Goal: Information Seeking & Learning: Learn about a topic

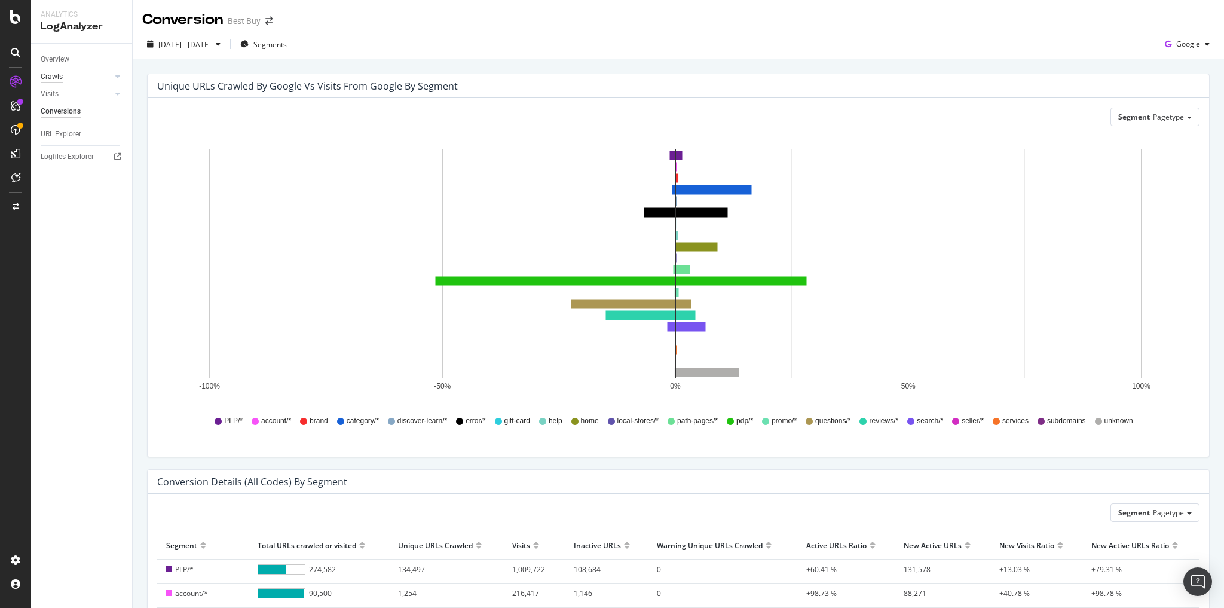
click at [56, 77] on div "Crawls" at bounding box center [52, 77] width 22 height 13
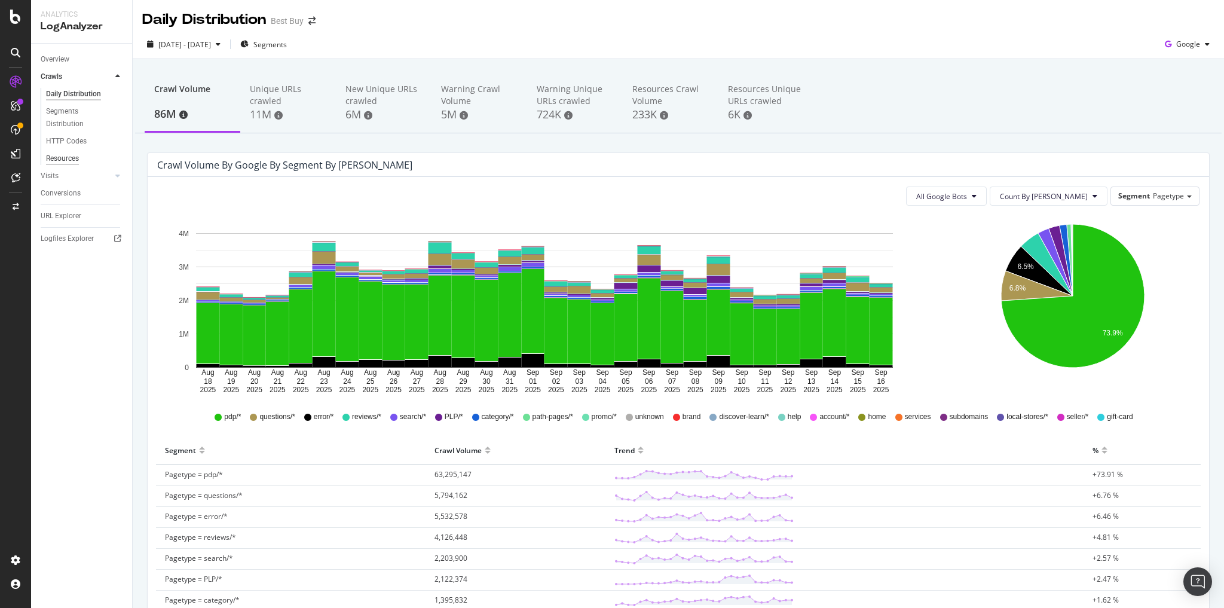
click at [66, 157] on div "Resources" at bounding box center [62, 158] width 33 height 13
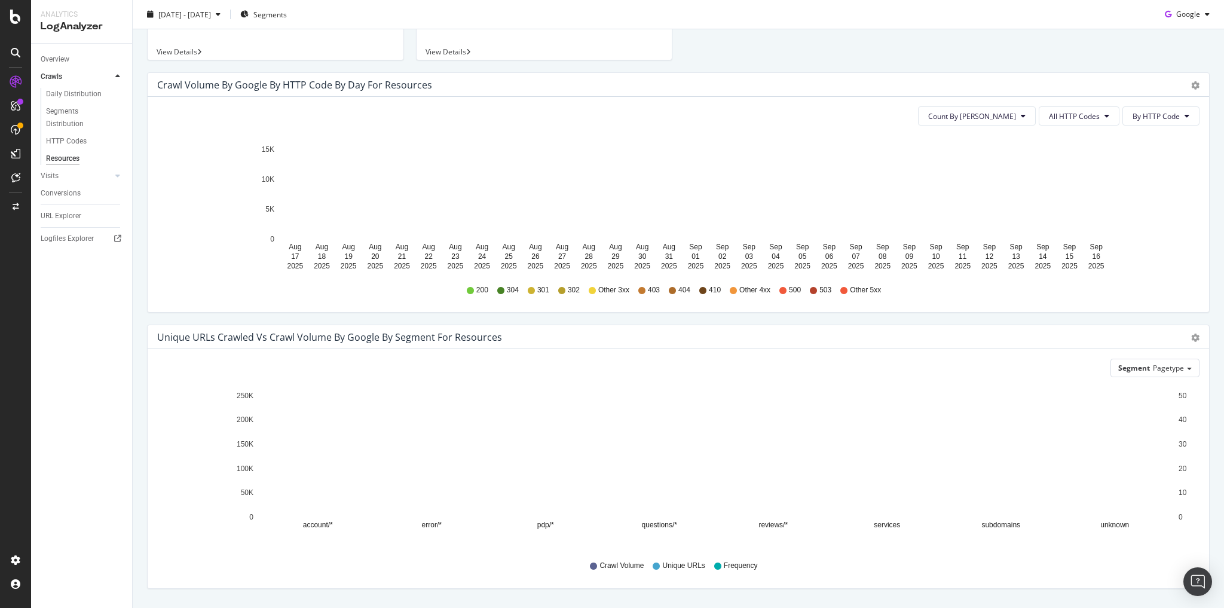
scroll to position [74, 0]
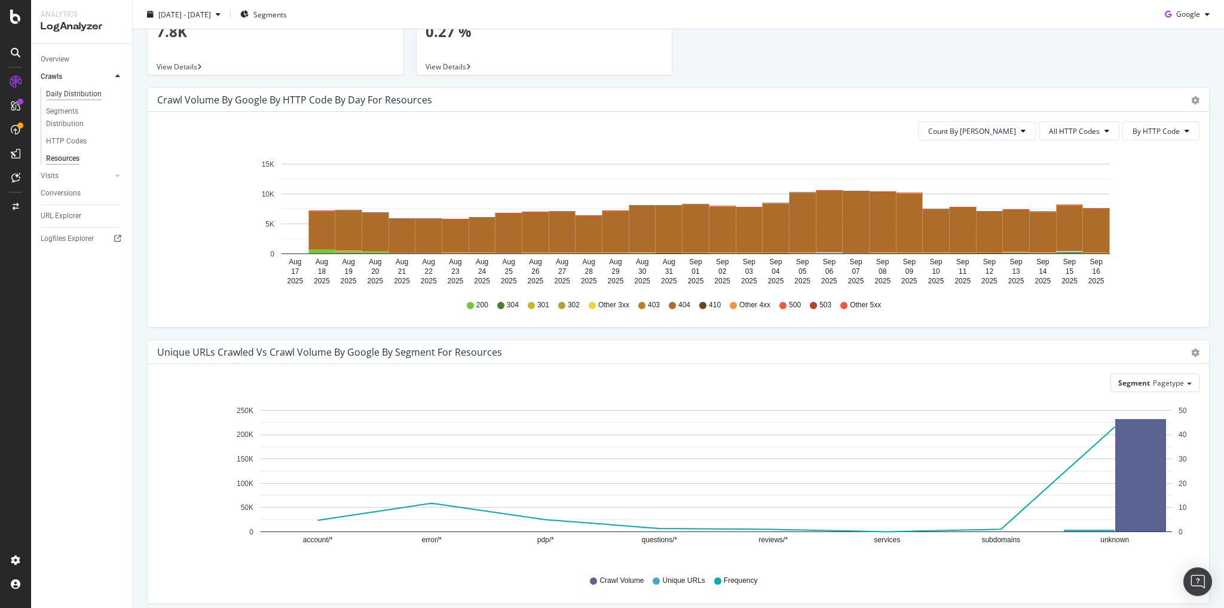
click at [85, 94] on div "Daily Distribution" at bounding box center [74, 94] width 56 height 13
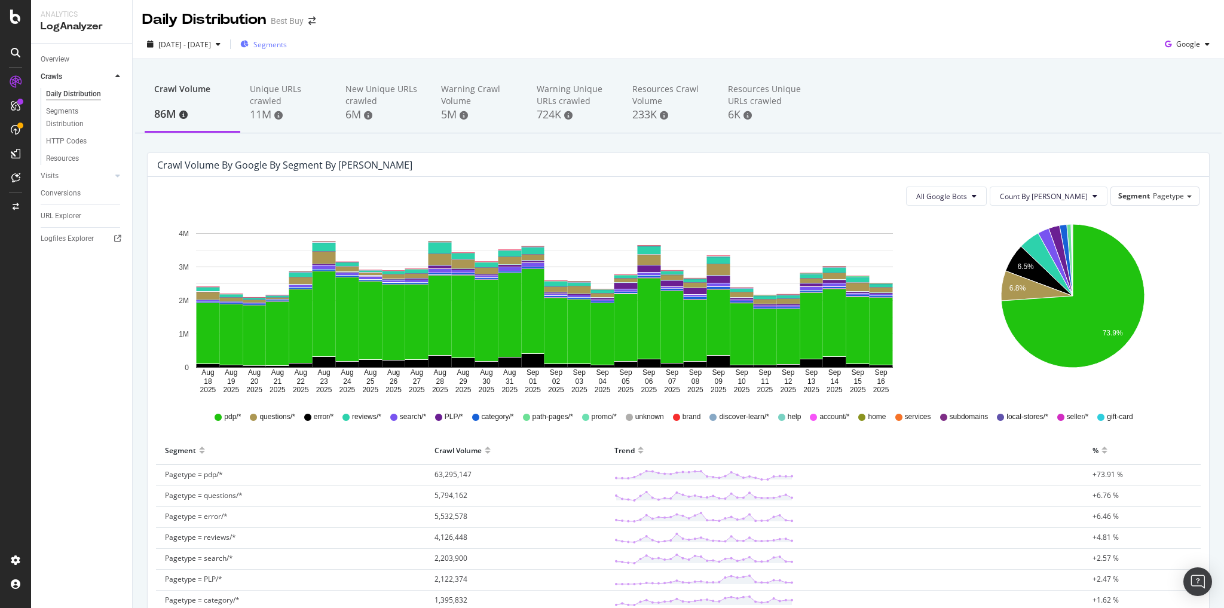
click at [287, 44] on span "Segments" at bounding box center [269, 44] width 33 height 10
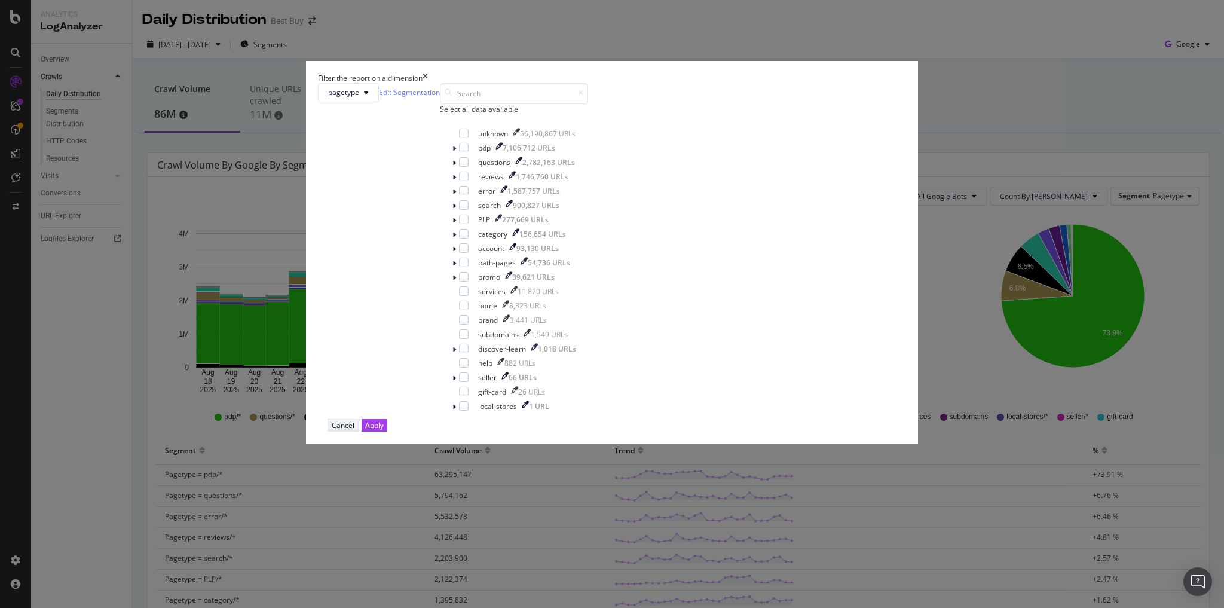
click at [354, 430] on div "Cancel" at bounding box center [343, 425] width 23 height 10
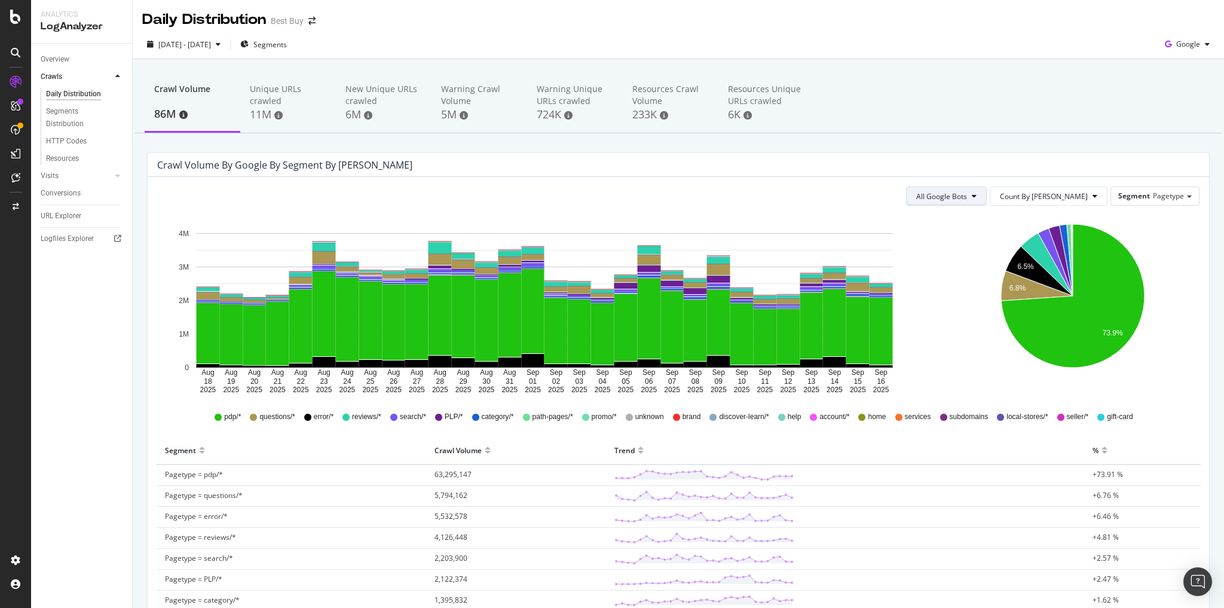
click at [987, 198] on button "All Google Bots" at bounding box center [946, 195] width 81 height 19
click at [1007, 141] on div "Crawl Volume 86M Unique URLs crawled 11M New Unique URLs crawled 6M Warning Cra…" at bounding box center [678, 519] width 1091 height 920
click at [1086, 198] on button "Count By Day" at bounding box center [1049, 195] width 118 height 19
click at [1043, 134] on div "Crawl Volume 86M Unique URLs crawled 11M New Unique URLs crawled 6M Warning Cra…" at bounding box center [678, 519] width 1091 height 920
click at [65, 216] on div "URL Explorer" at bounding box center [61, 216] width 41 height 13
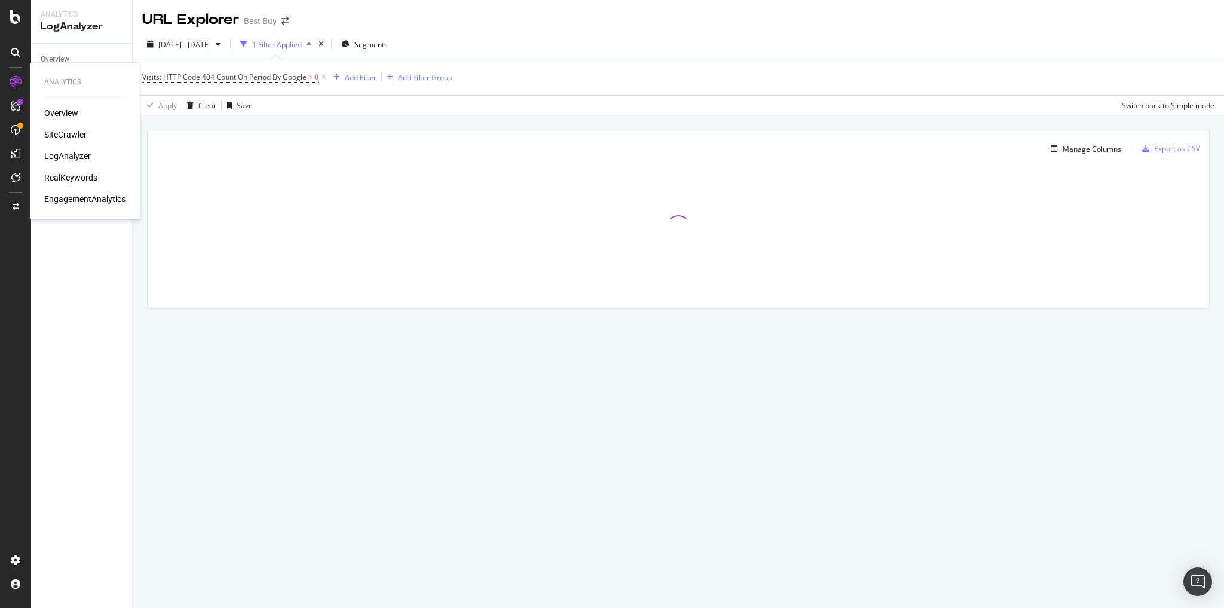
click at [70, 110] on div "Overview" at bounding box center [61, 113] width 34 height 12
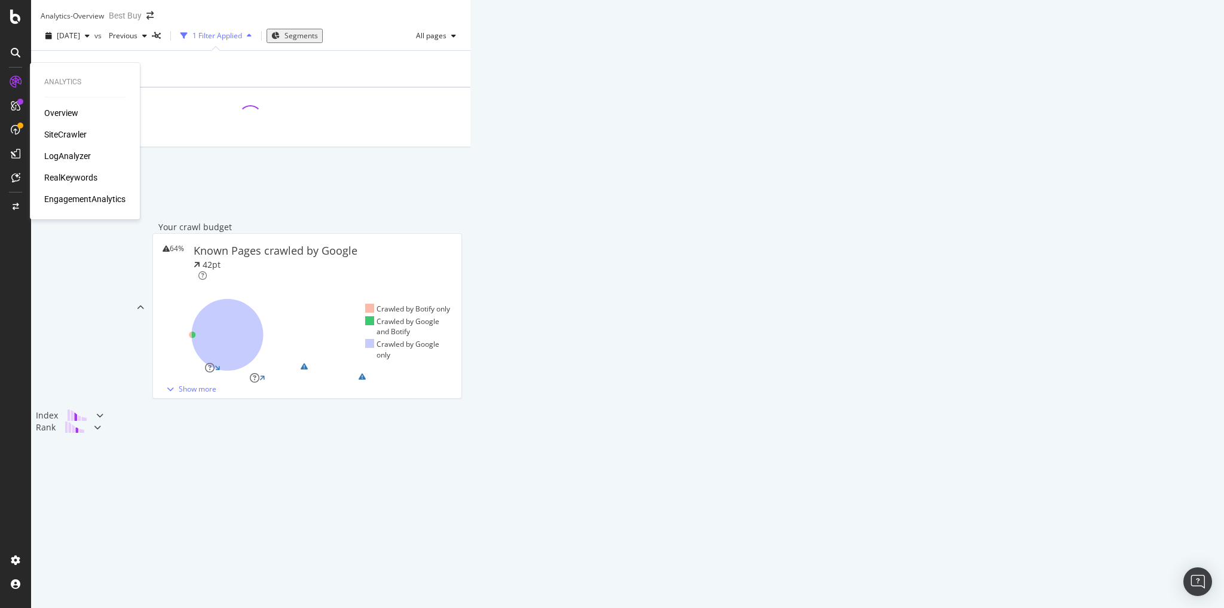
click at [81, 176] on div "RealKeywords" at bounding box center [70, 177] width 53 height 12
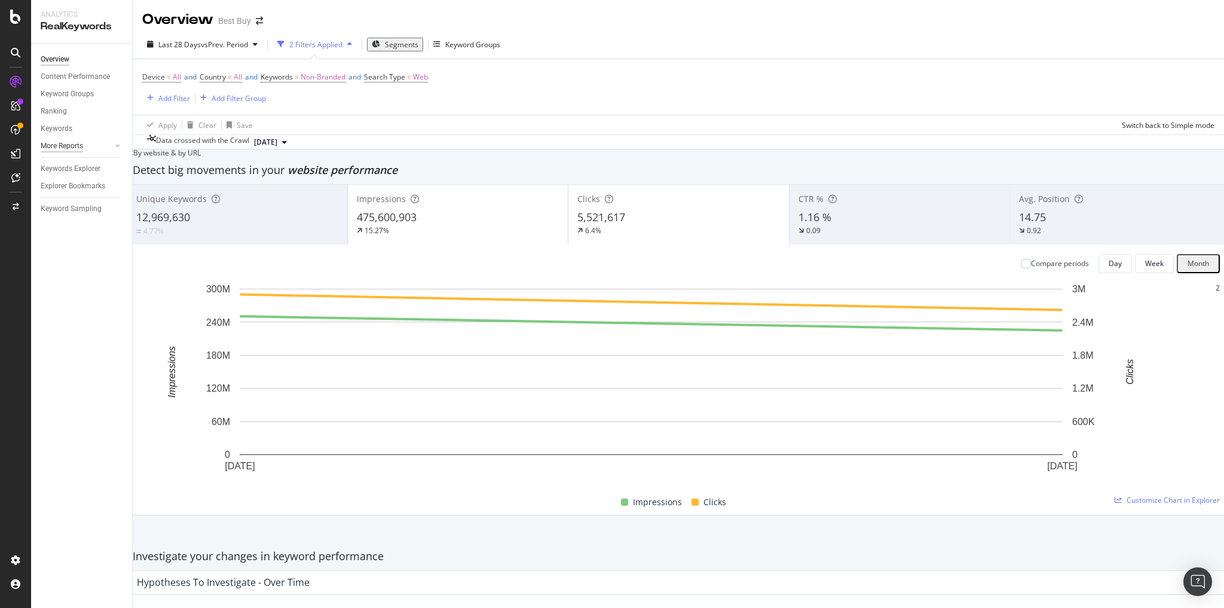
click at [69, 146] on div "More Reports" at bounding box center [62, 146] width 42 height 13
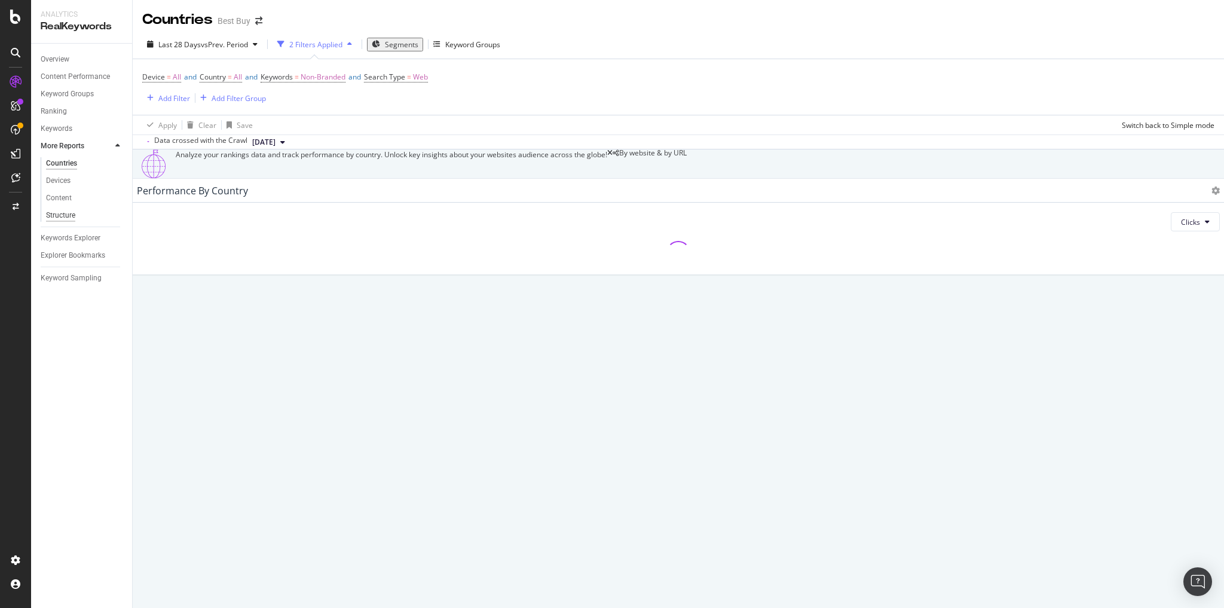
click at [70, 214] on div "Structure" at bounding box center [60, 215] width 29 height 13
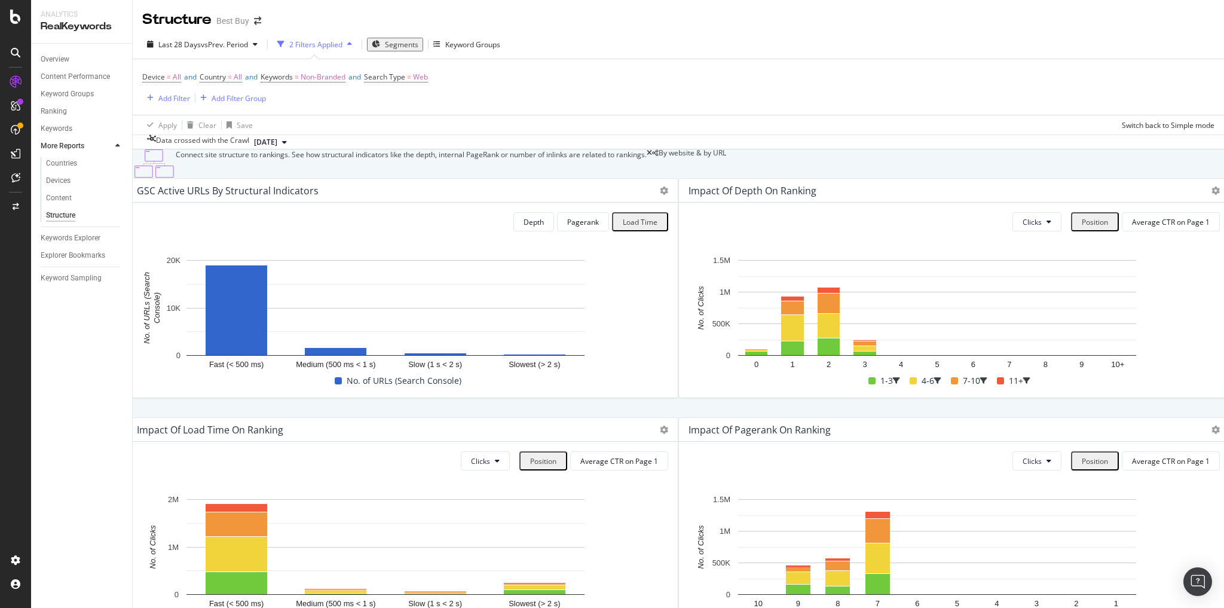
click at [287, 142] on icon at bounding box center [284, 142] width 5 height 7
click at [354, 107] on div "Device = All and Country = All and Keywords = Non-Branded and Search Type = Web…" at bounding box center [678, 87] width 1072 height 56
click at [261, 47] on div "button" at bounding box center [255, 44] width 14 height 7
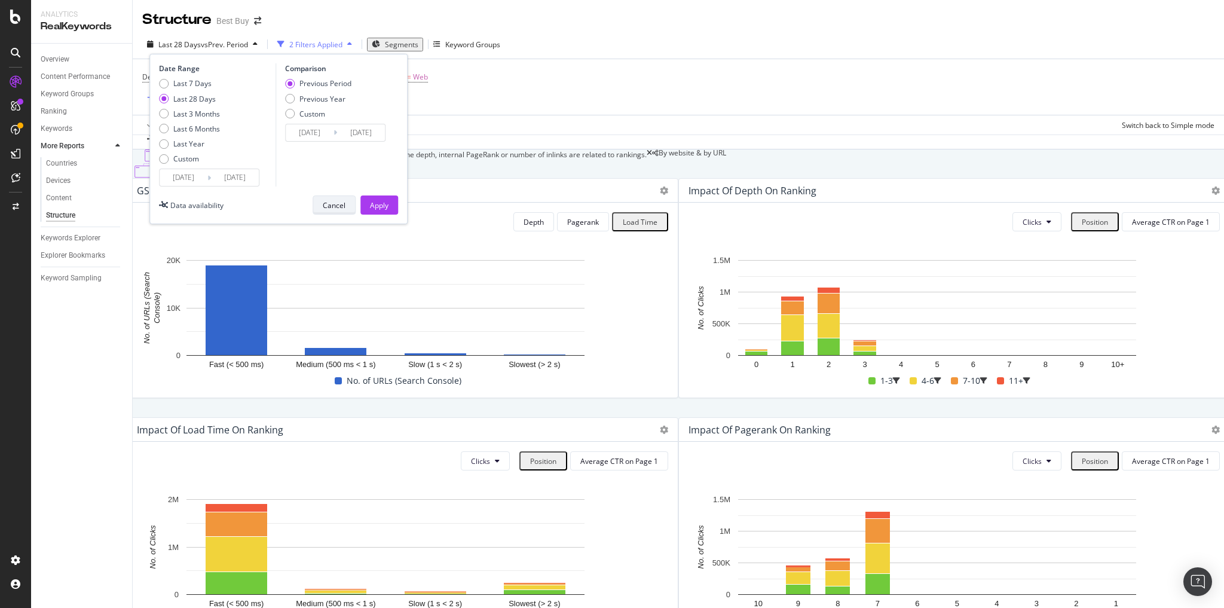
click at [332, 204] on div "Cancel" at bounding box center [334, 205] width 23 height 10
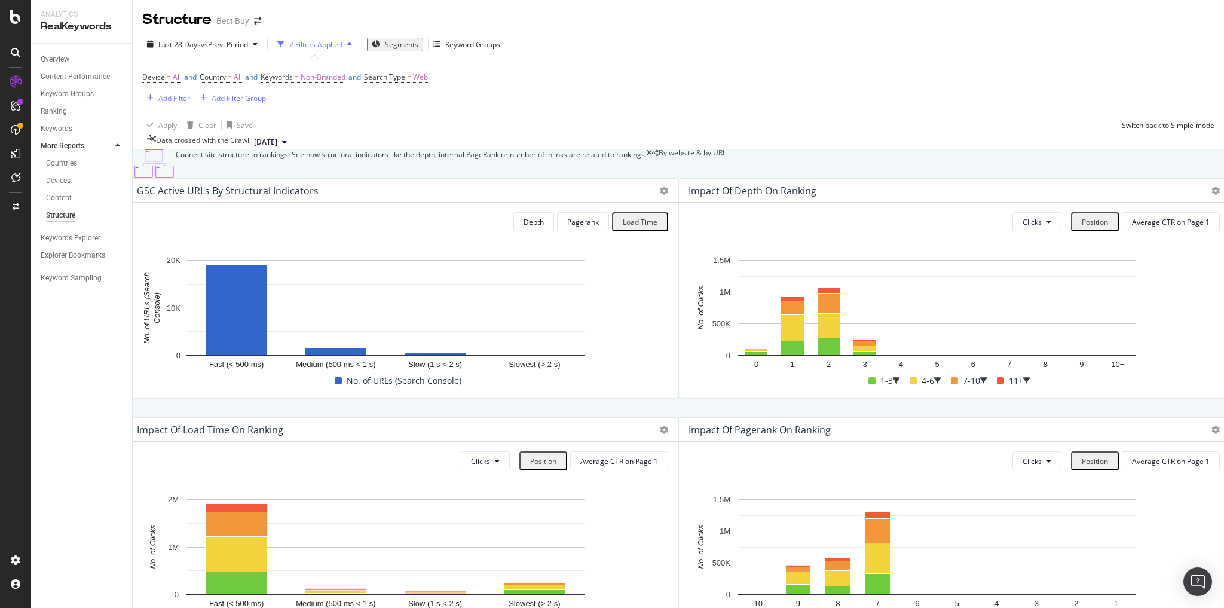
click at [287, 142] on icon at bounding box center [284, 142] width 5 height 7
click at [294, 206] on div "[DATE]" at bounding box center [330, 203] width 145 height 11
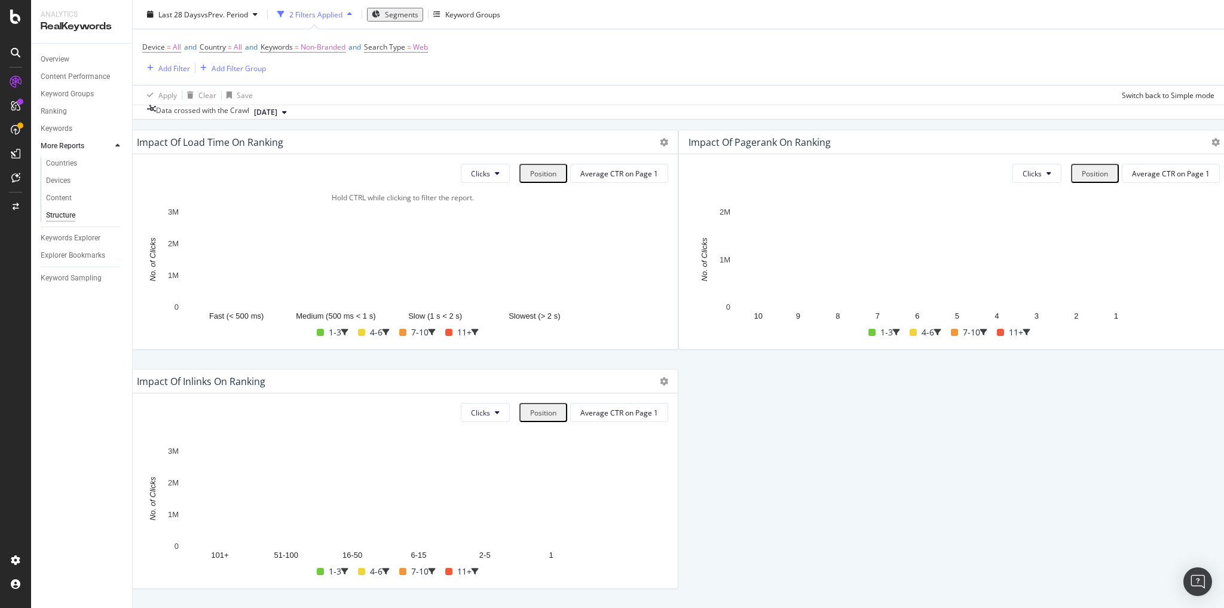
scroll to position [250, 0]
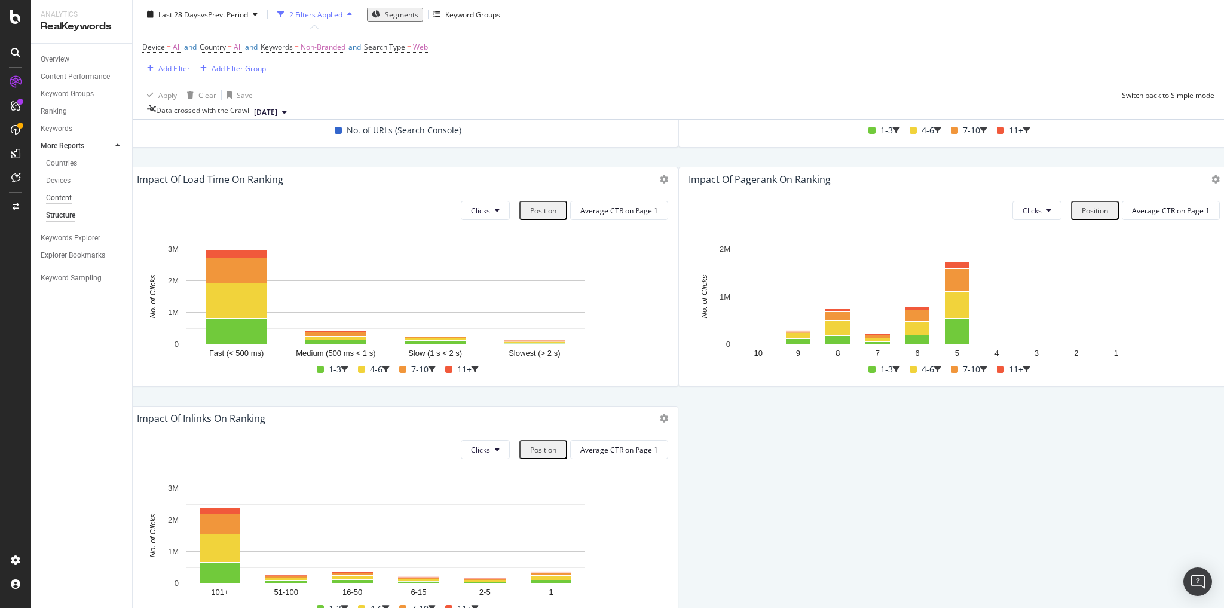
click at [64, 197] on div "Content" at bounding box center [59, 198] width 26 height 13
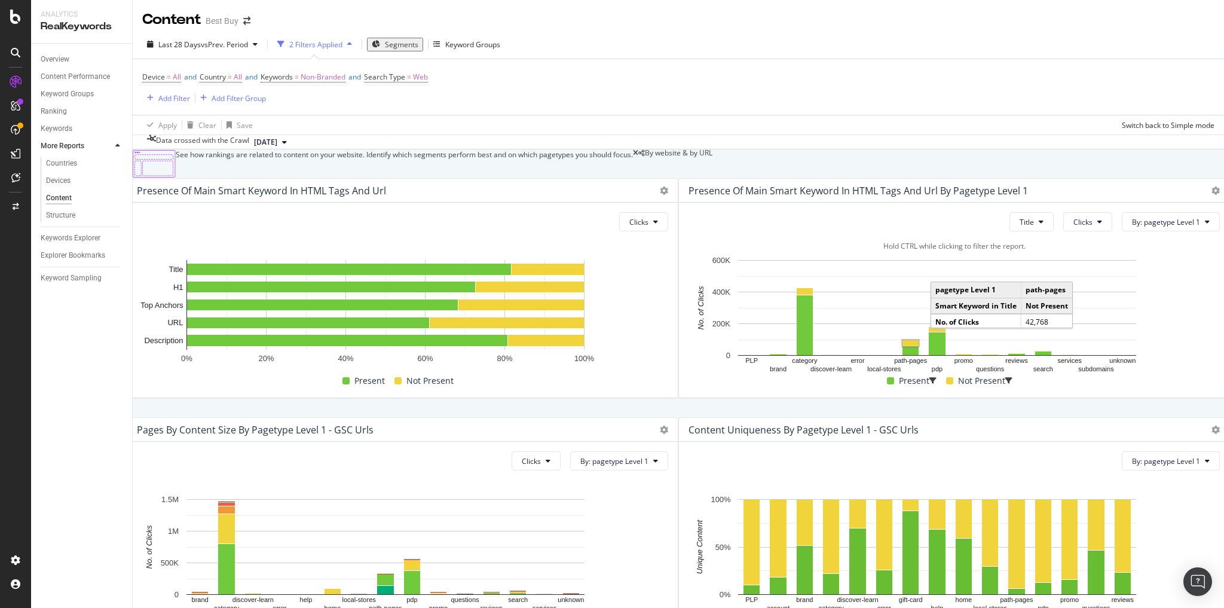
click at [912, 346] on rect "A chart." at bounding box center [910, 343] width 16 height 6
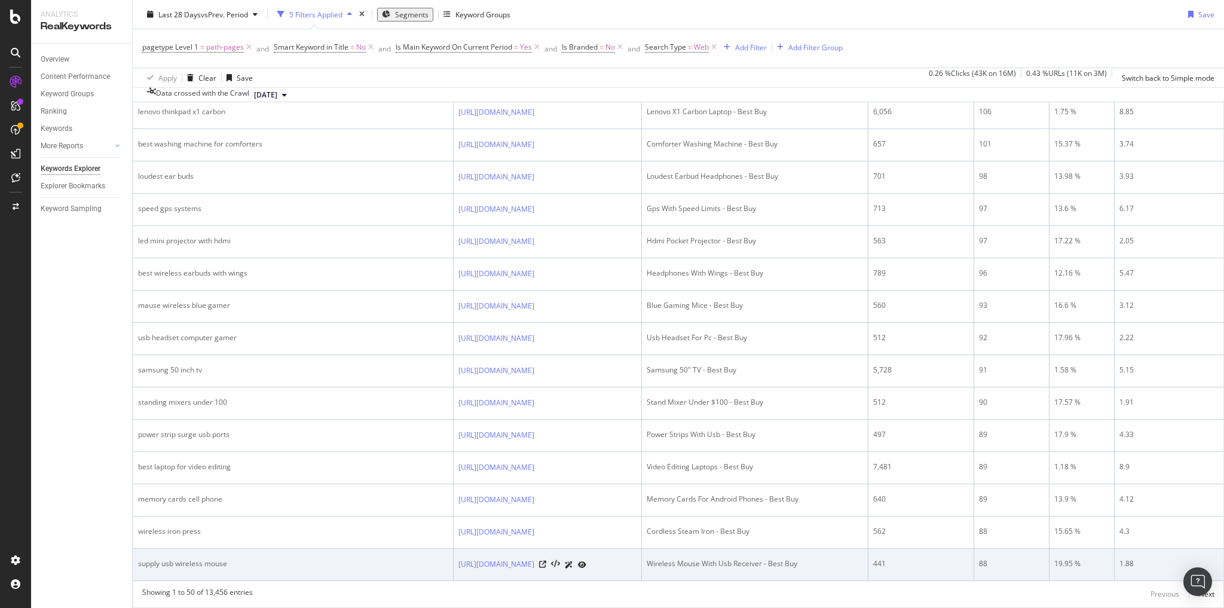
scroll to position [1608, 0]
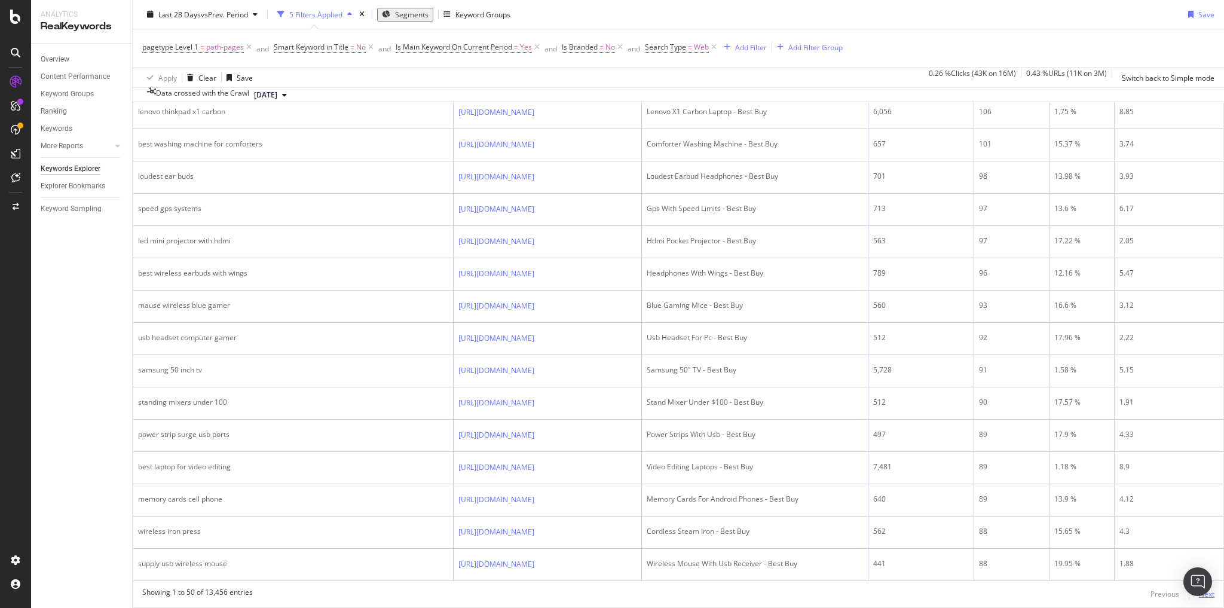
click at [1199, 589] on div "Next" at bounding box center [1207, 594] width 16 height 10
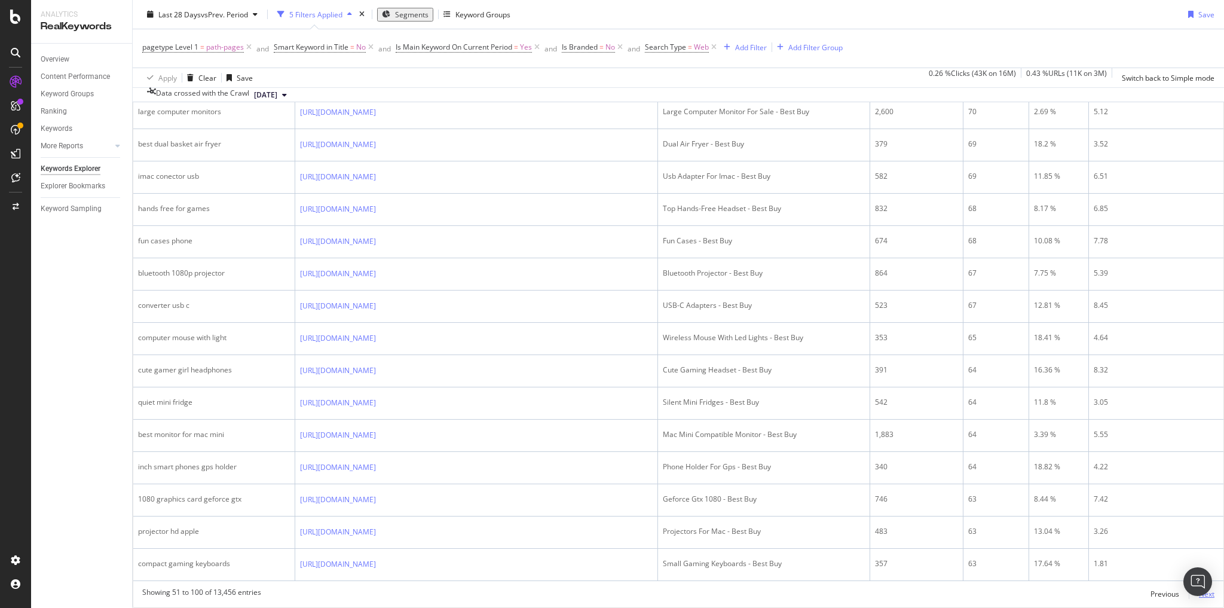
click at [1199, 589] on div "Next" at bounding box center [1207, 594] width 16 height 10
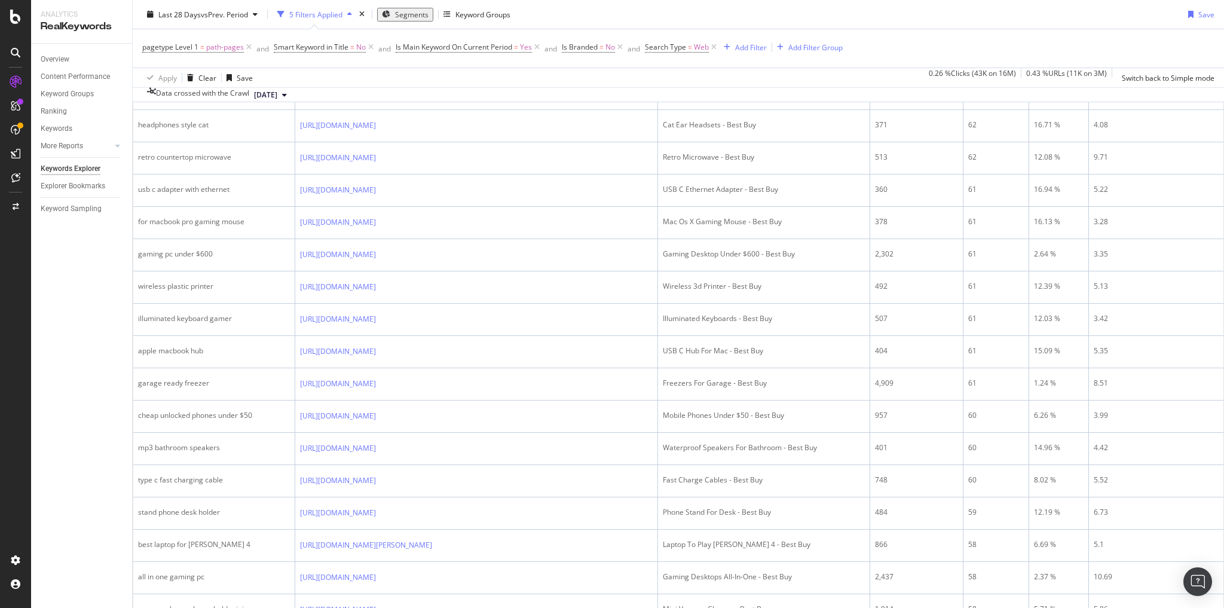
scroll to position [526, 0]
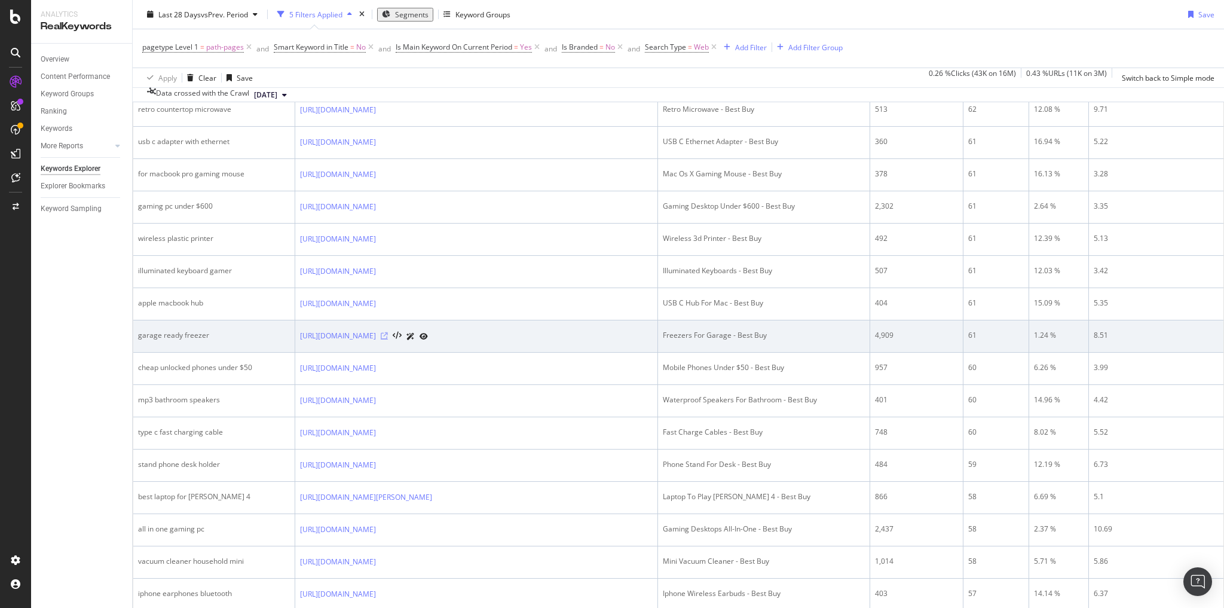
click at [388, 339] on icon at bounding box center [384, 335] width 7 height 7
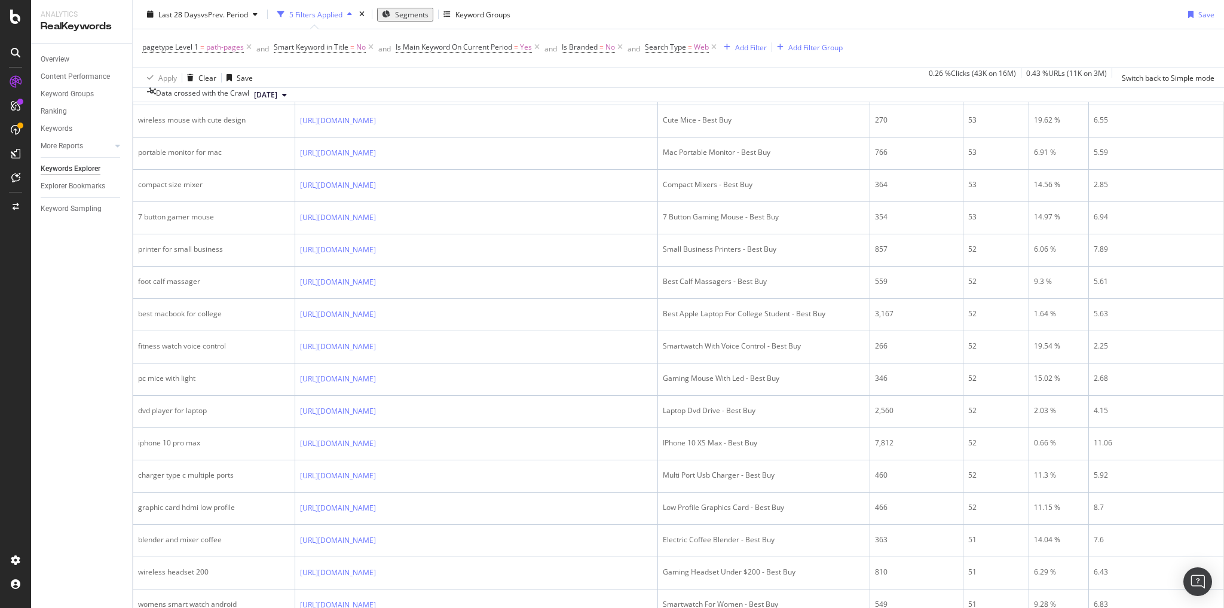
scroll to position [1618, 0]
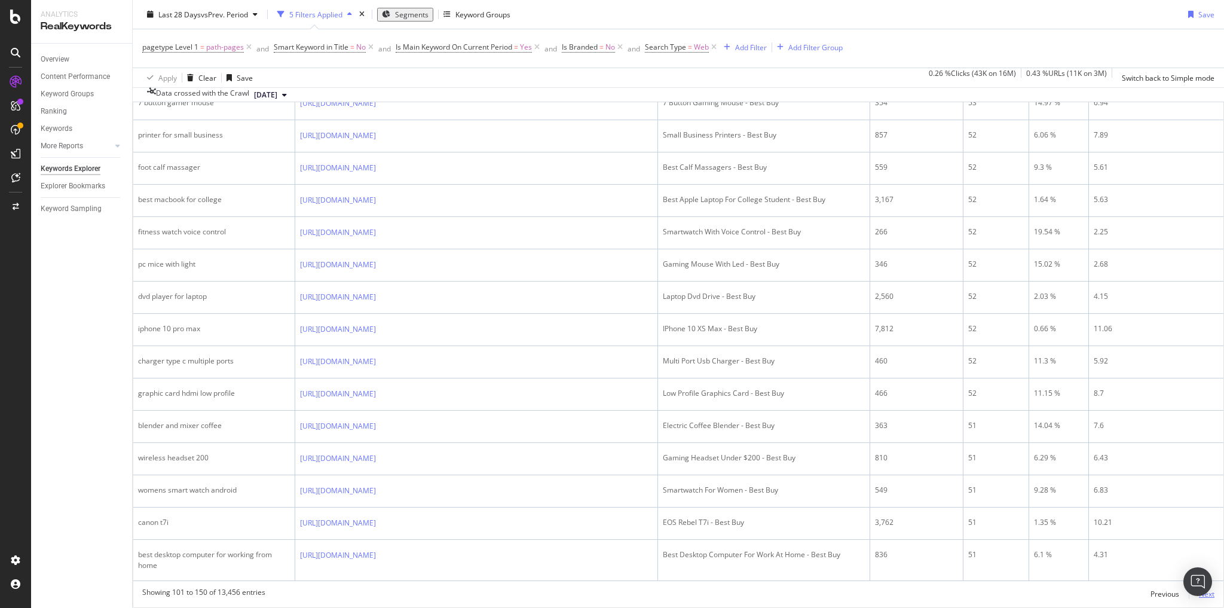
click at [1199, 589] on div "Next" at bounding box center [1207, 594] width 16 height 10
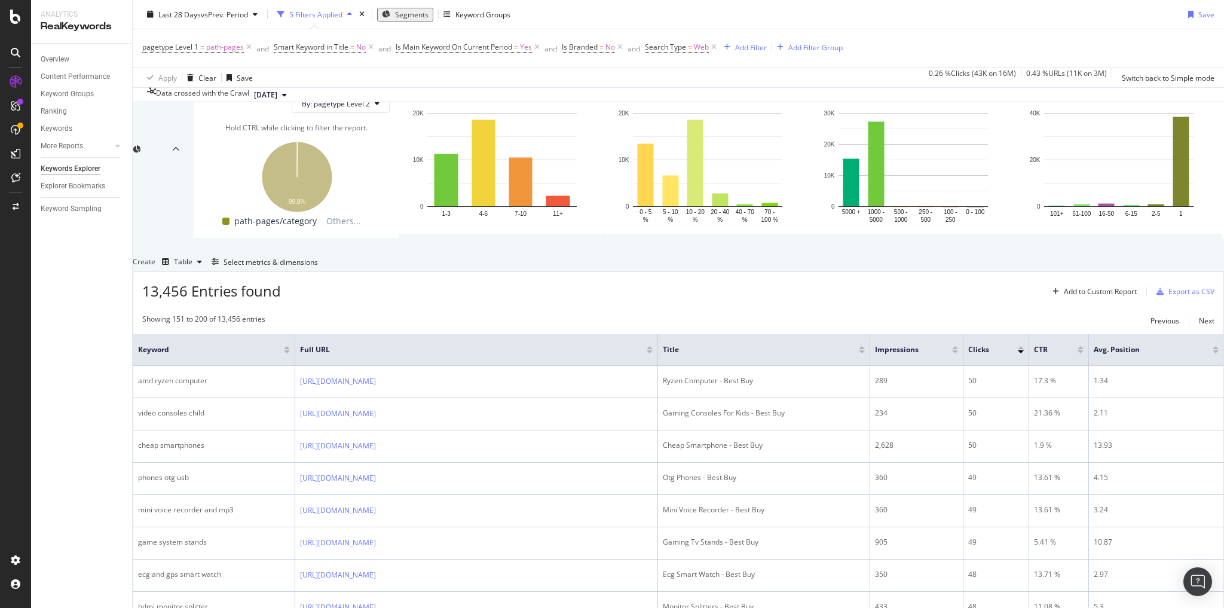
scroll to position [0, 0]
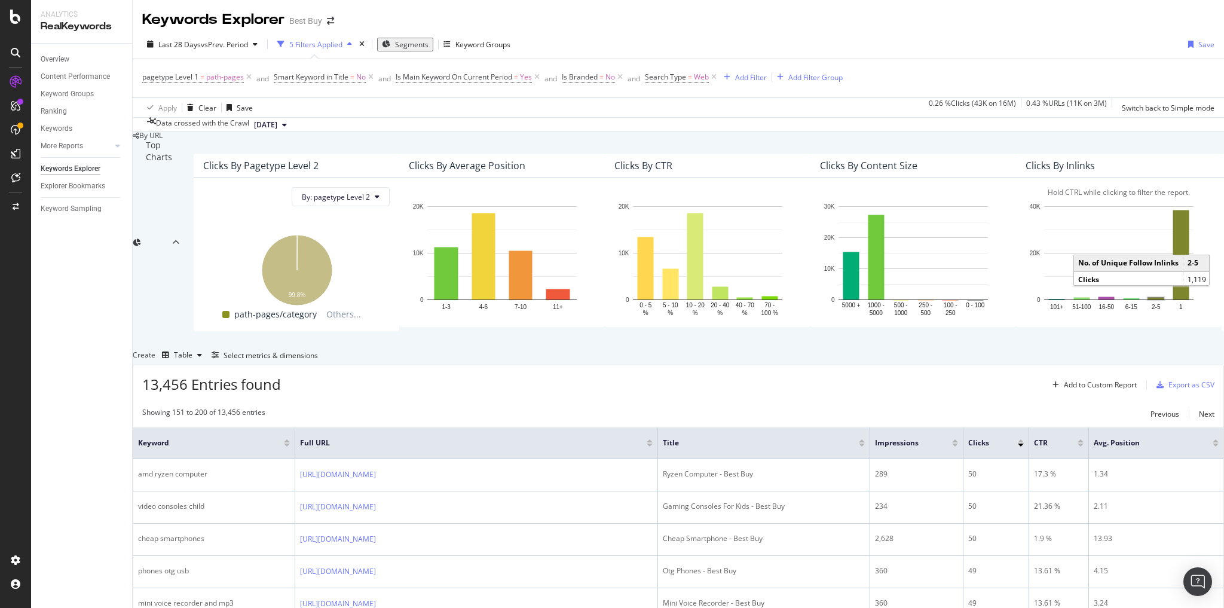
click at [1163, 299] on rect "A chart." at bounding box center [1156, 299] width 16 height 2
click at [1164, 300] on rect "A chart." at bounding box center [1156, 299] width 16 height 2
click at [1139, 300] on rect "A chart." at bounding box center [1131, 299] width 16 height 1
click at [1164, 300] on rect "A chart." at bounding box center [1156, 299] width 16 height 2
click at [1150, 300] on rect "A chart." at bounding box center [1118, 253] width 149 height 94
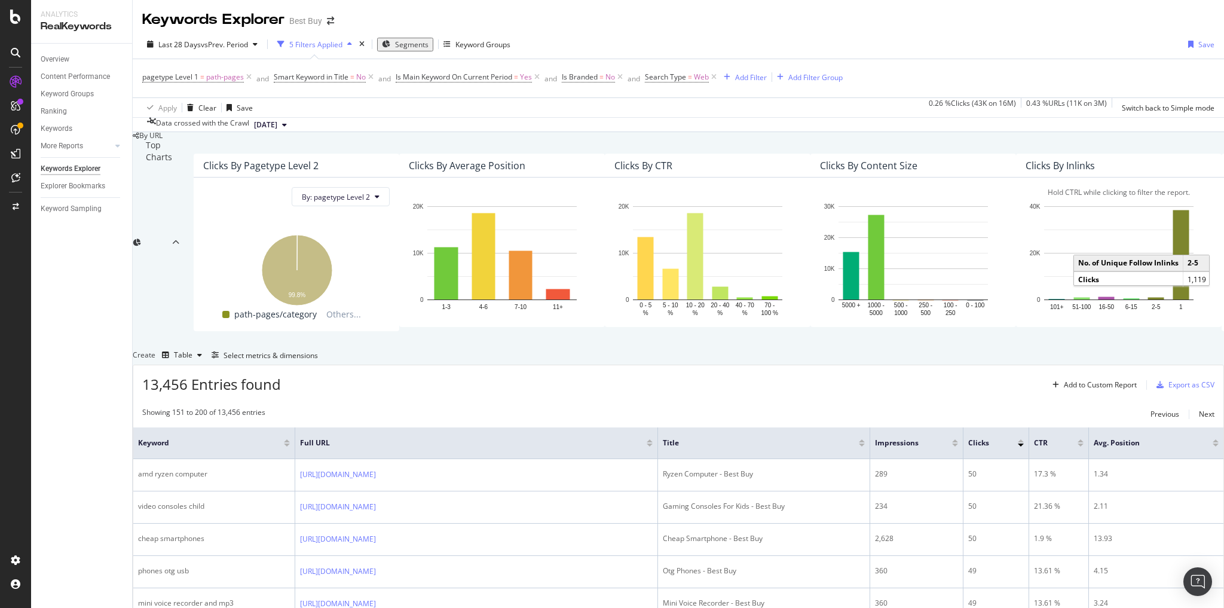
click at [1110, 300] on rect "A chart." at bounding box center [1118, 253] width 149 height 94
click at [1016, 327] on div "Hold CTRL while clicking to filter the report. 101+ 51-100 16-50 6-15 2-5 1 0 2…" at bounding box center [1119, 251] width 206 height 149
click at [1173, 299] on rect "A chart." at bounding box center [1181, 254] width 16 height 89
click at [1175, 294] on rect "A chart." at bounding box center [1181, 255] width 13 height 86
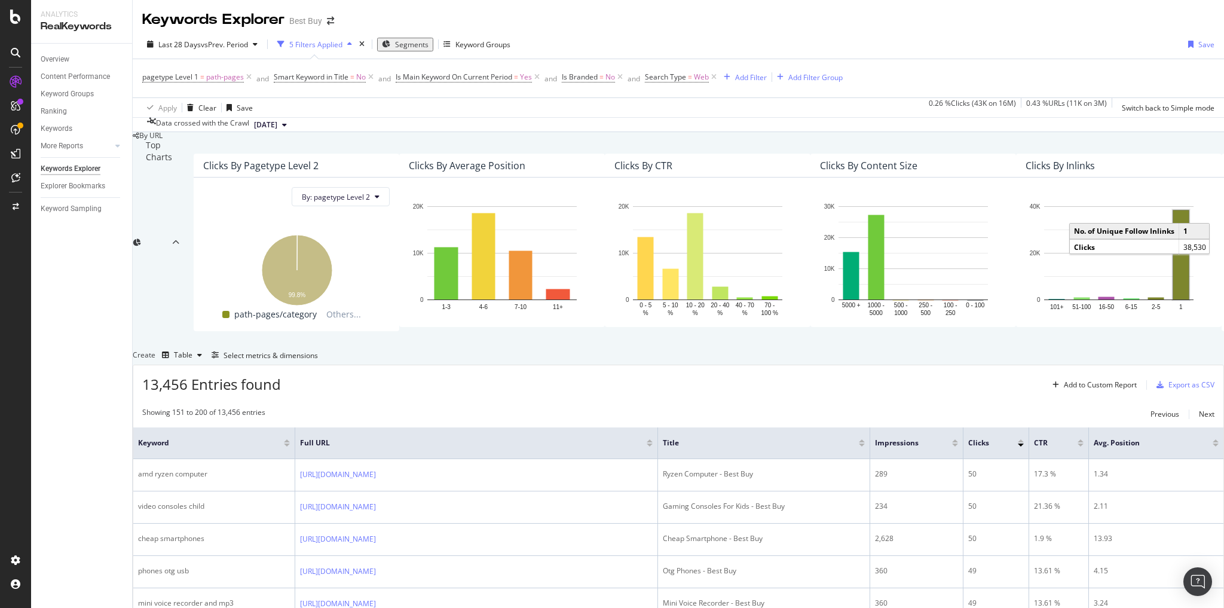
click at [1173, 299] on rect "A chart." at bounding box center [1181, 254] width 16 height 89
click at [1175, 298] on rect "A chart." at bounding box center [1181, 255] width 13 height 86
click at [1179, 310] on text "1" at bounding box center [1181, 307] width 4 height 7
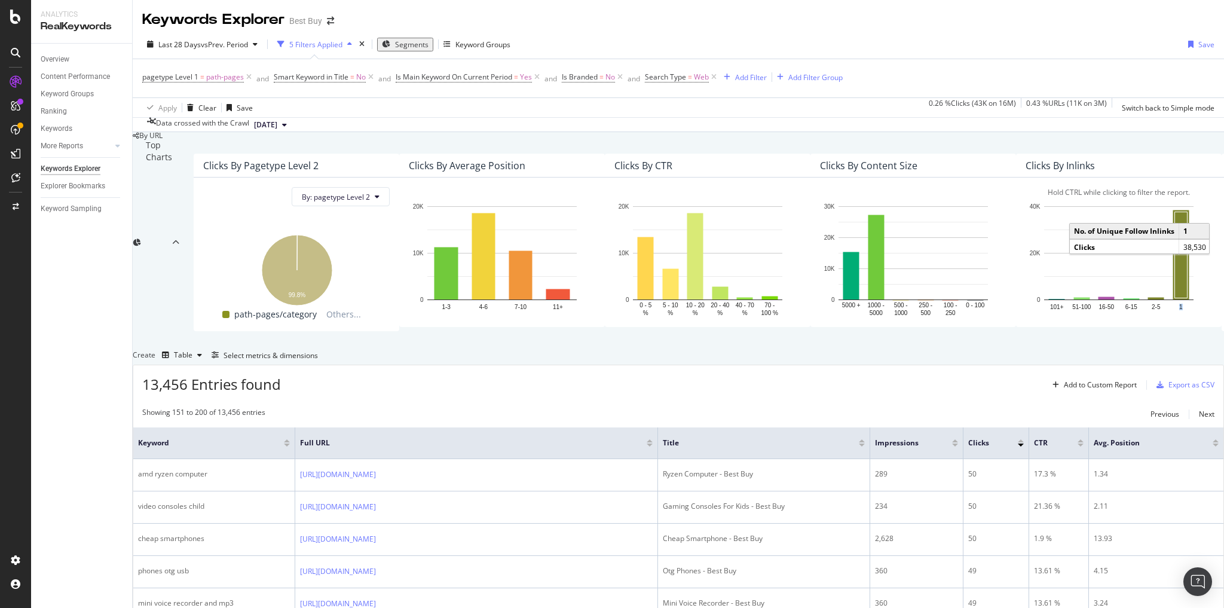
click at [1179, 310] on text "1" at bounding box center [1181, 307] width 4 height 7
click at [1044, 300] on rect "A chart." at bounding box center [1118, 299] width 149 height 1
click at [1148, 300] on rect "A chart." at bounding box center [1156, 299] width 16 height 2
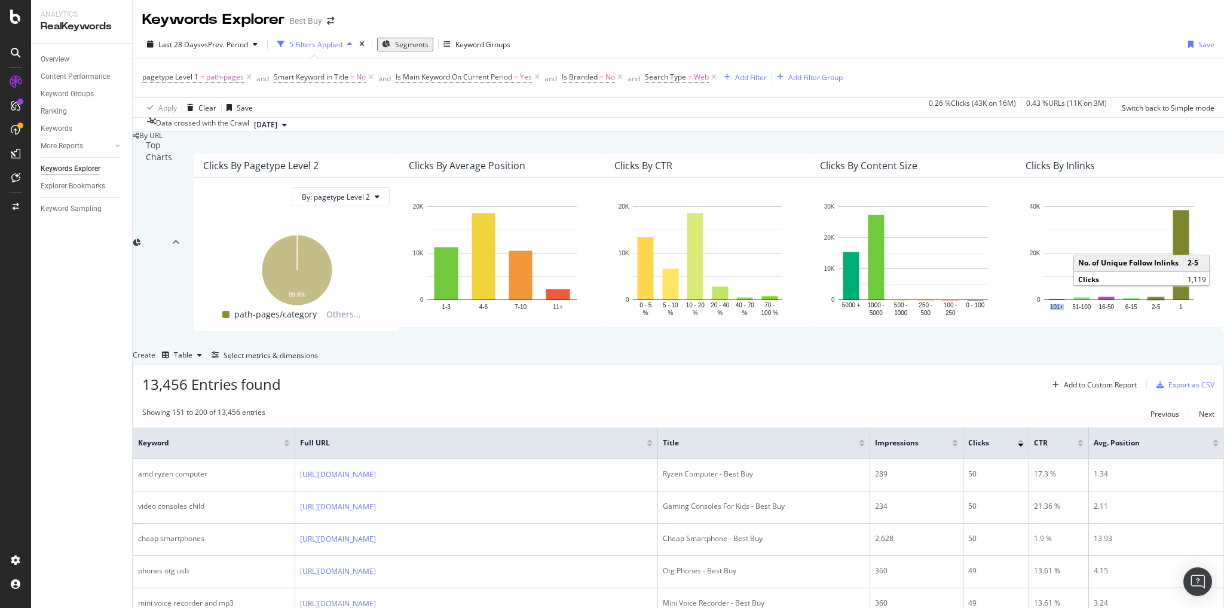
click at [1148, 300] on rect "A chart." at bounding box center [1156, 299] width 16 height 2
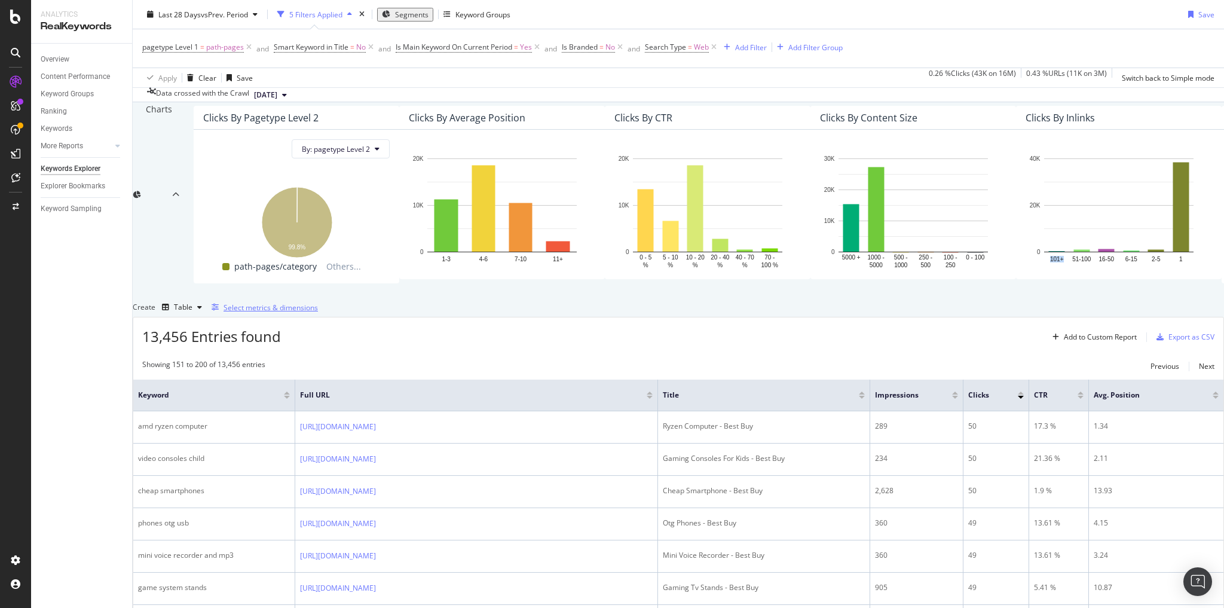
click at [318, 313] on div "Select metrics & dimensions" at bounding box center [270, 307] width 94 height 10
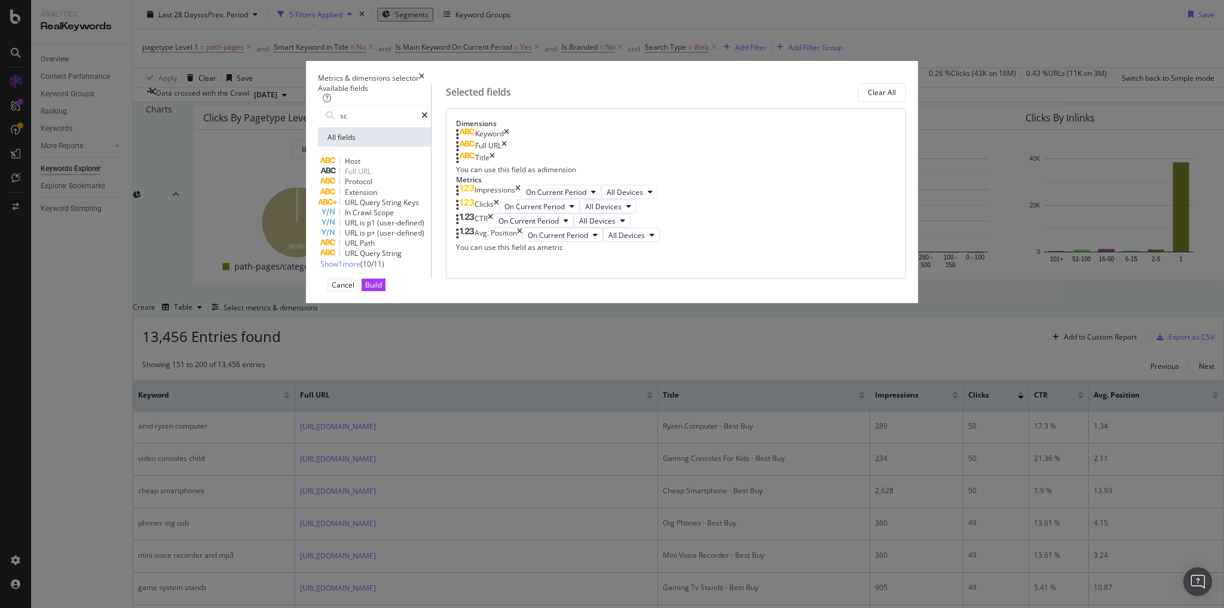
type input "s"
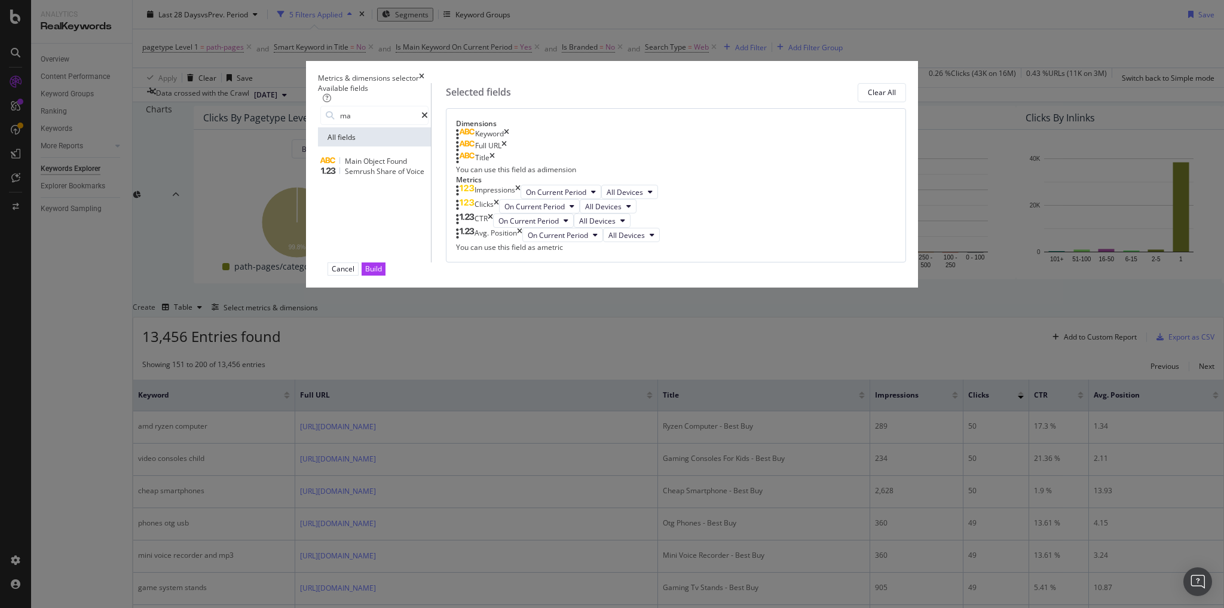
type input "m"
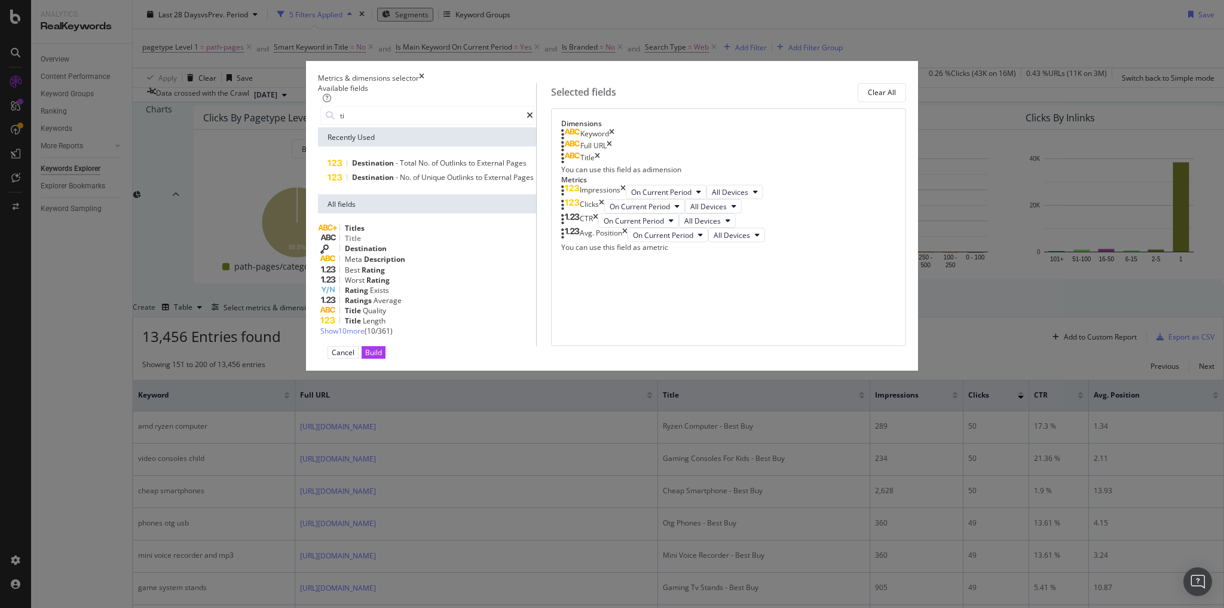
type input "t"
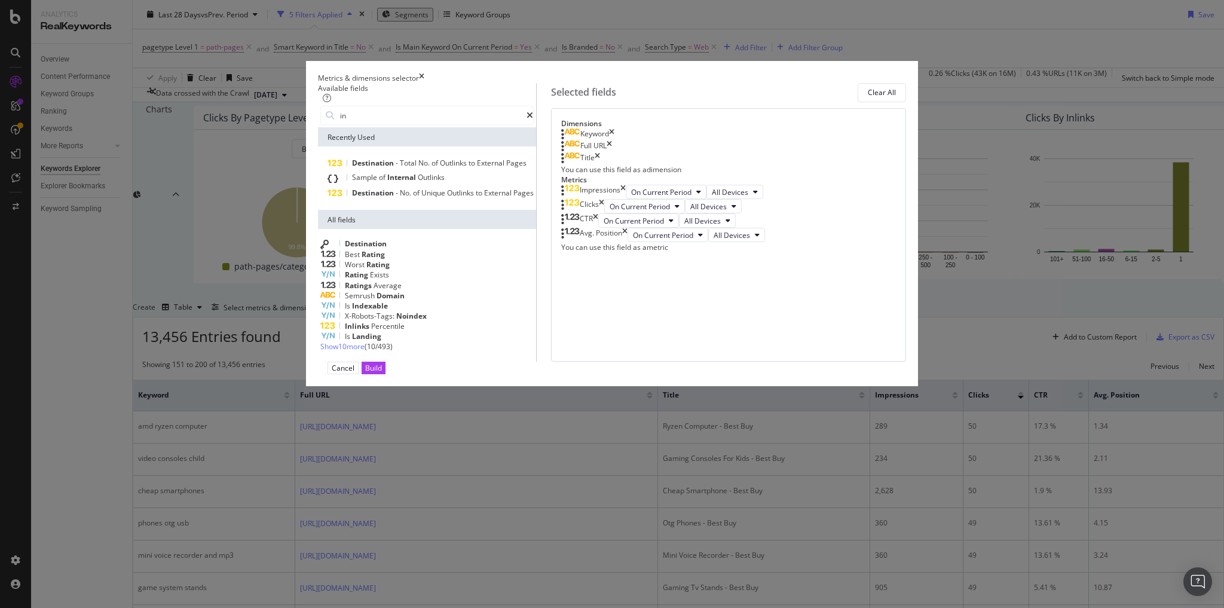
type input "i"
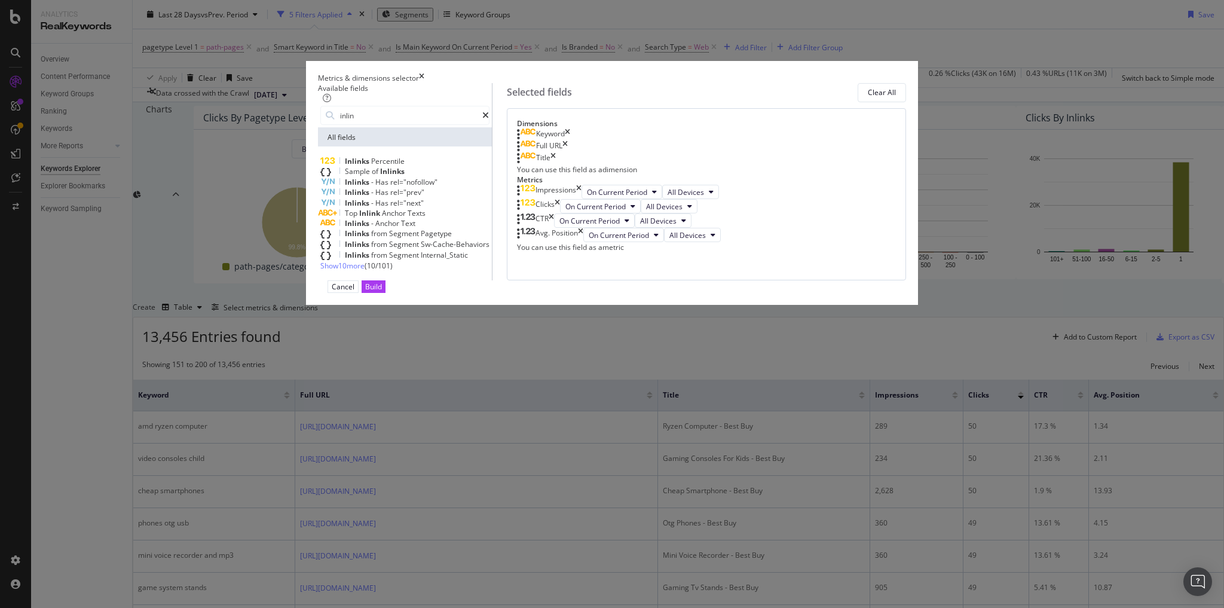
type input "inlin"
click at [365, 271] on span "Show 10 more" at bounding box center [342, 266] width 44 height 10
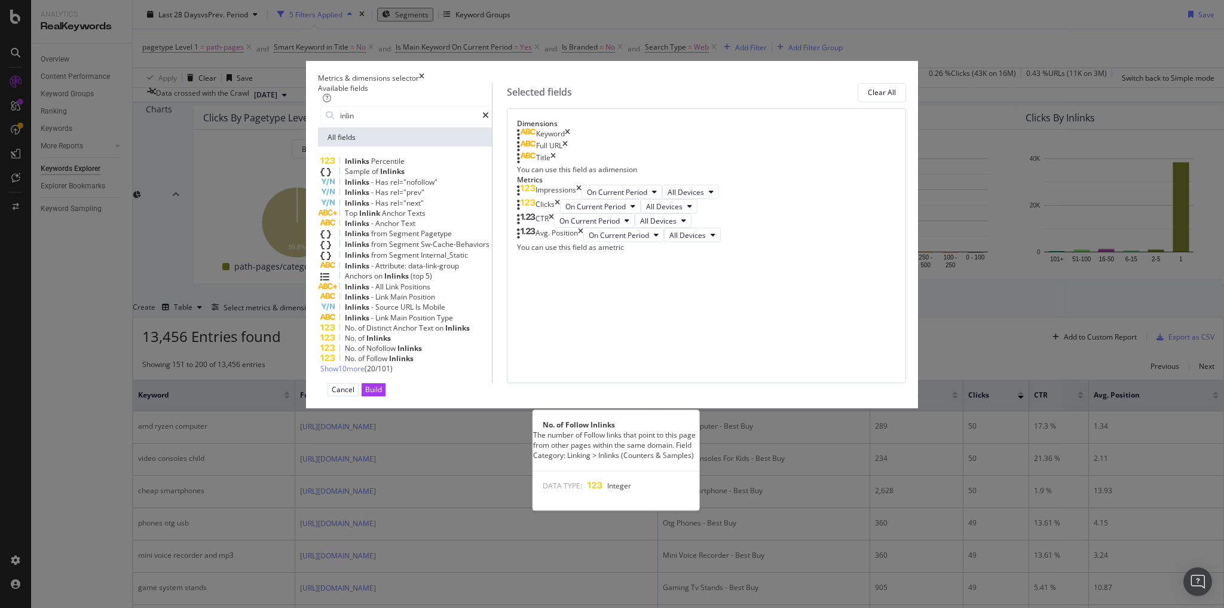
click at [389, 363] on span "Follow" at bounding box center [377, 358] width 23 height 10
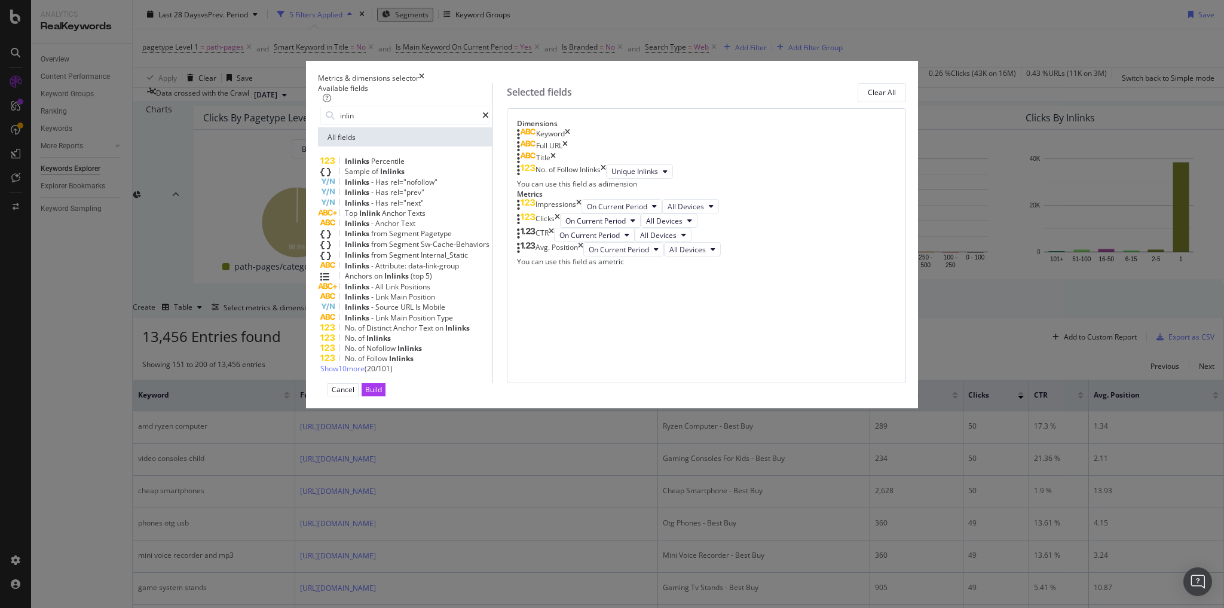
scroll to position [46, 0]
click at [382, 394] on div "Build" at bounding box center [373, 389] width 17 height 10
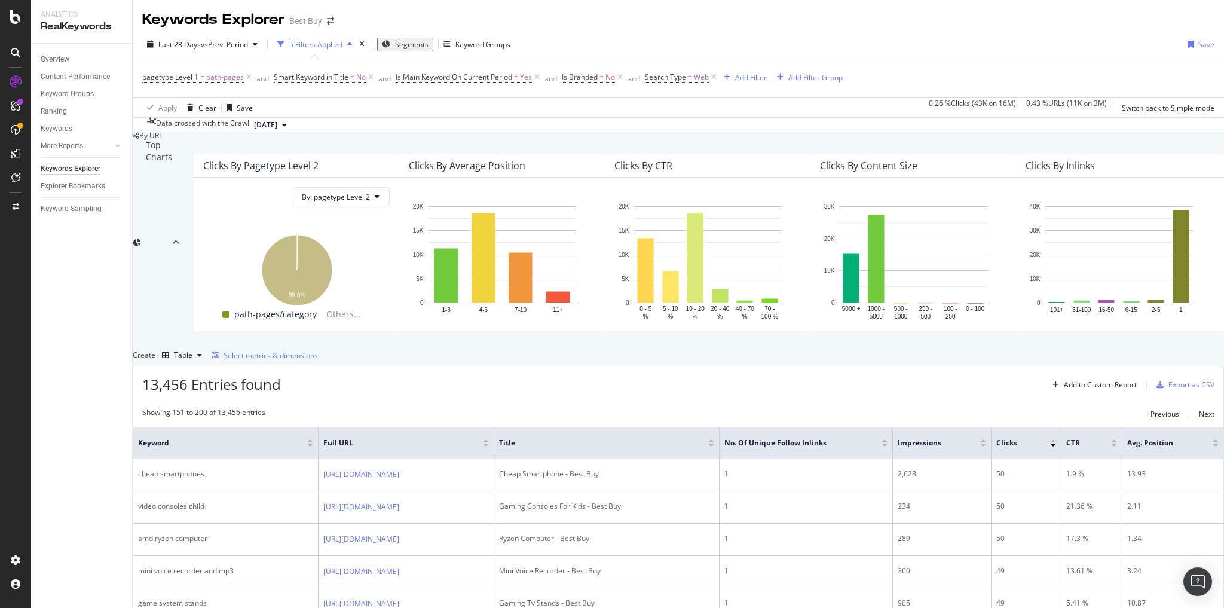
click at [318, 360] on div "Select metrics & dimensions" at bounding box center [270, 355] width 94 height 10
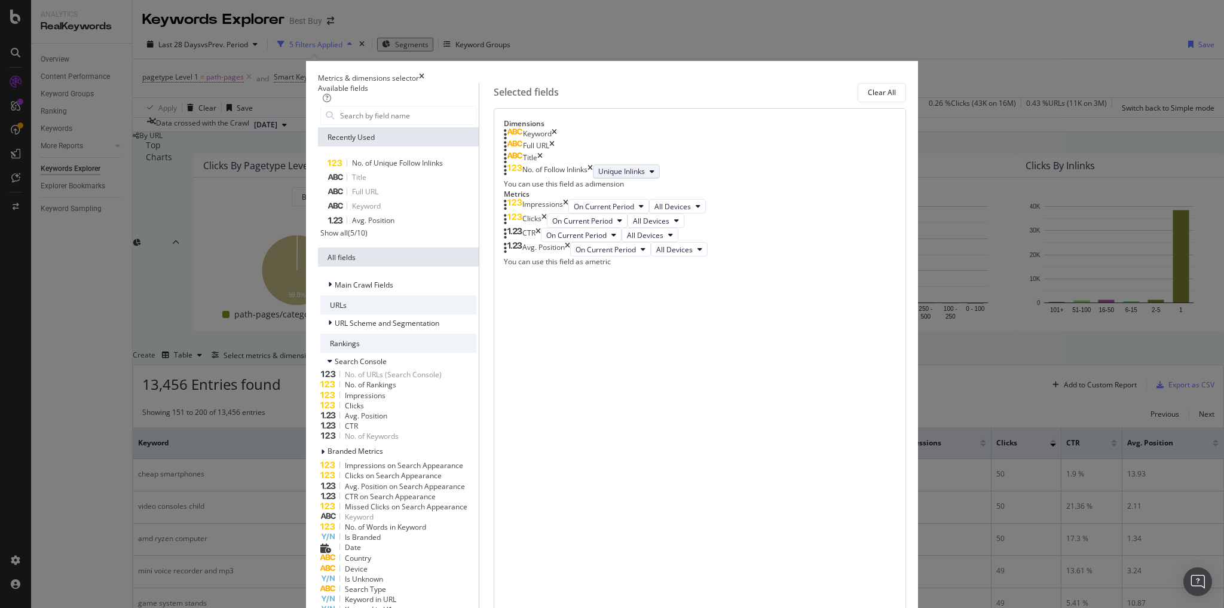
click at [645, 176] on span "Unique Inlinks" at bounding box center [621, 171] width 47 height 10
click at [681, 311] on span "Total Inlinks" at bounding box center [674, 310] width 50 height 11
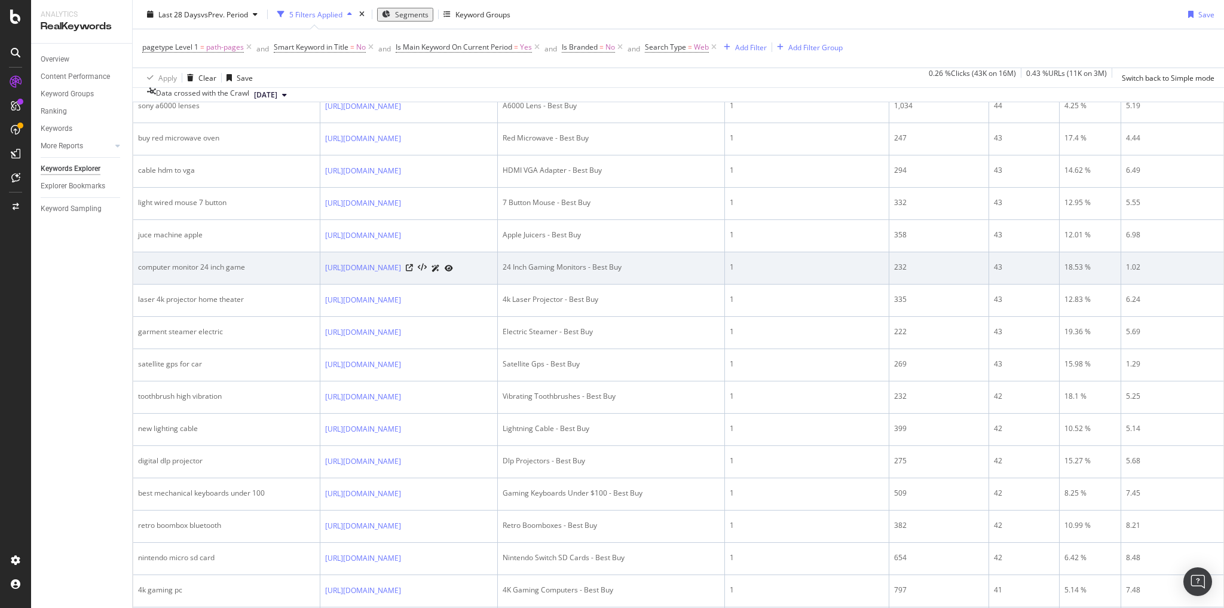
scroll to position [1619, 0]
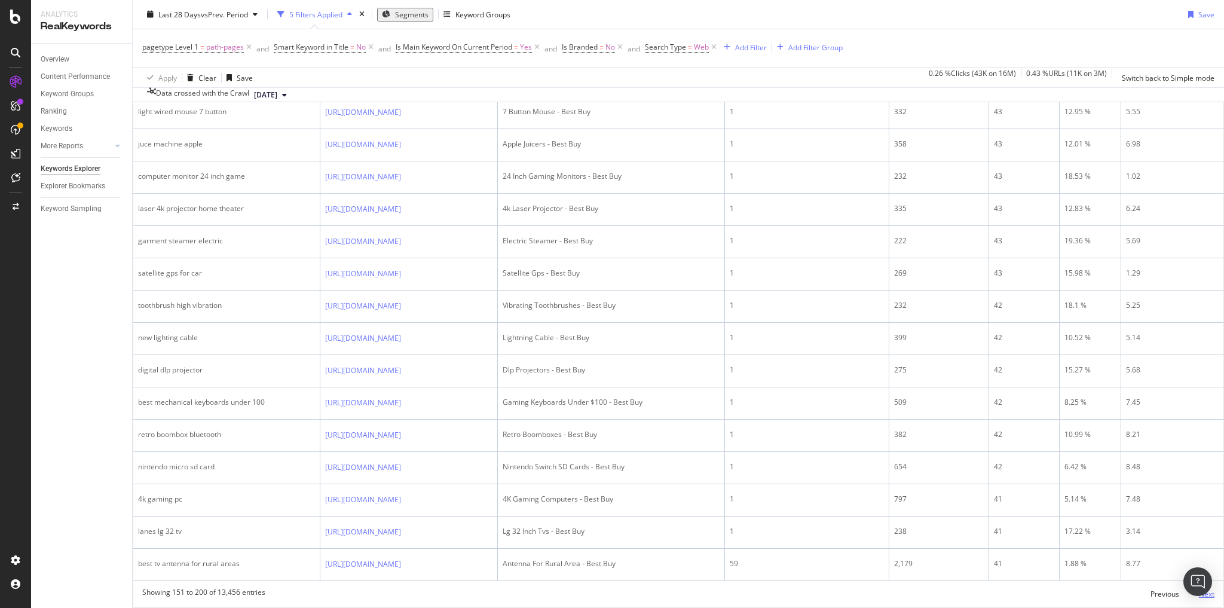
click at [1199, 589] on div "Next" at bounding box center [1207, 594] width 16 height 10
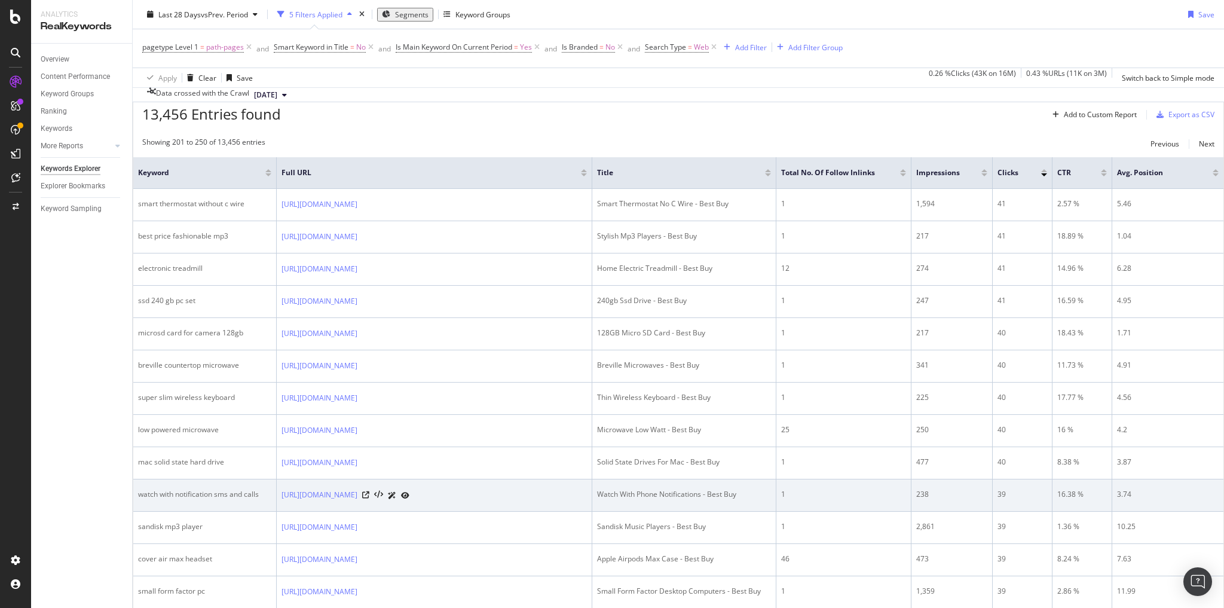
scroll to position [0, 0]
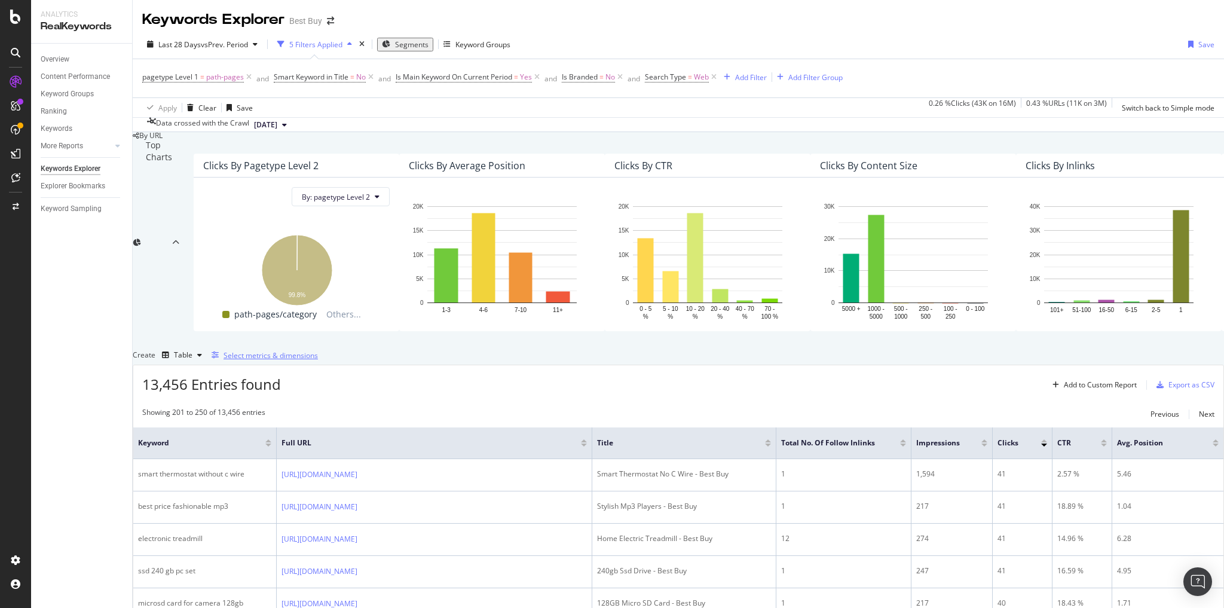
click at [318, 360] on div "Select metrics & dimensions" at bounding box center [270, 355] width 94 height 10
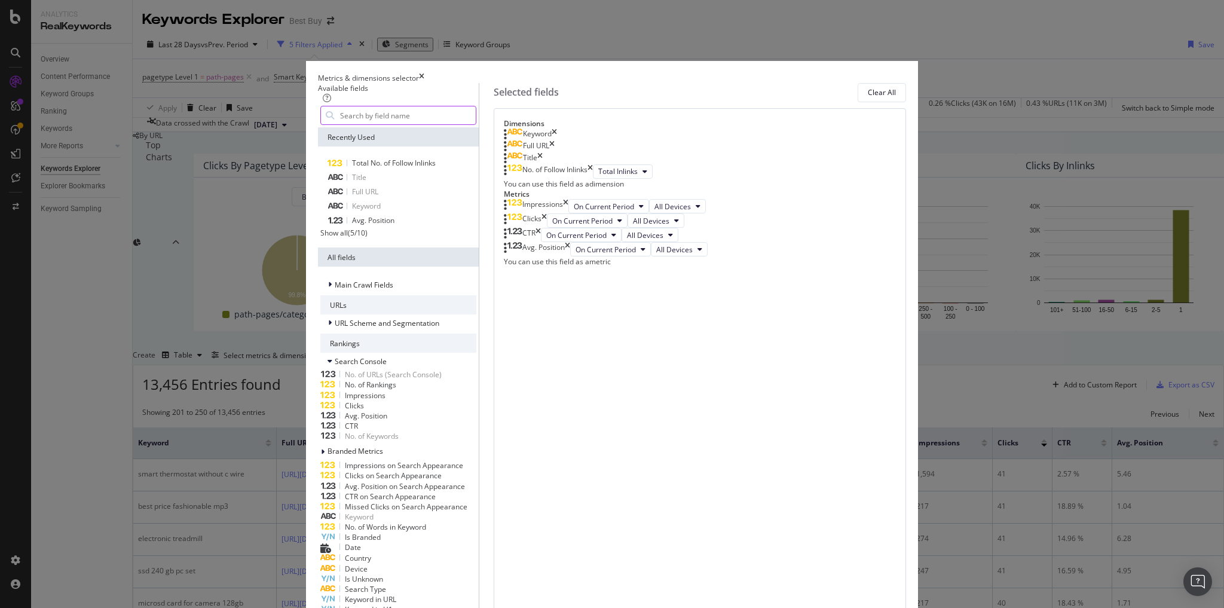
click at [448, 124] on input "modal" at bounding box center [407, 115] width 137 height 18
click at [451, 124] on input "modal" at bounding box center [407, 115] width 137 height 18
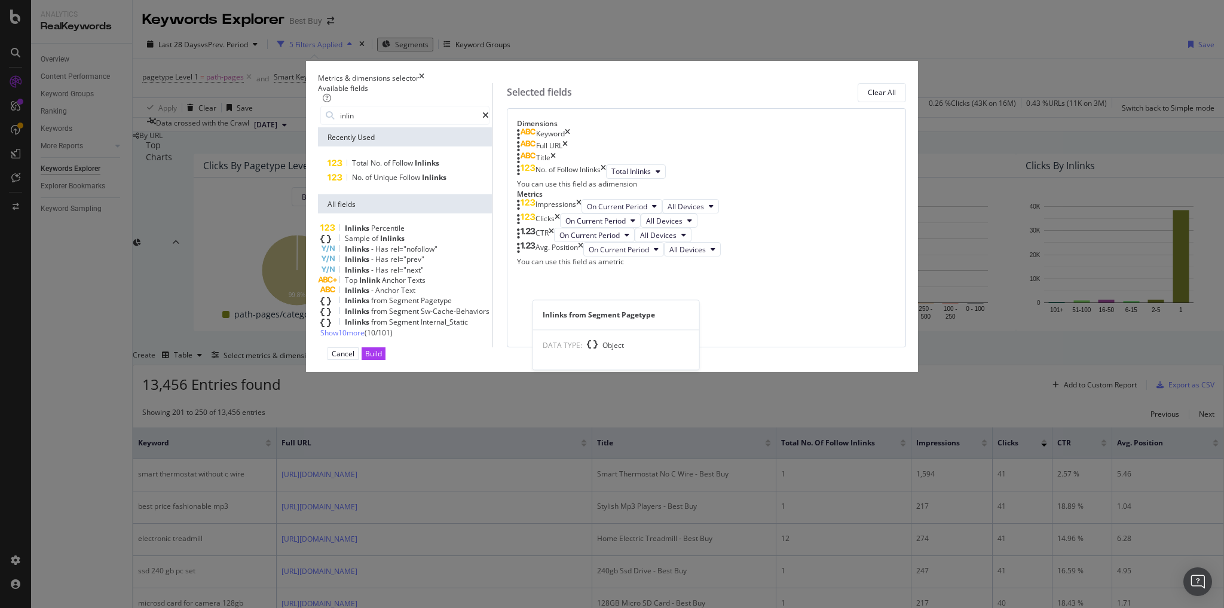
type input "inlin"
click at [452, 305] on span "Pagetype" at bounding box center [436, 300] width 31 height 10
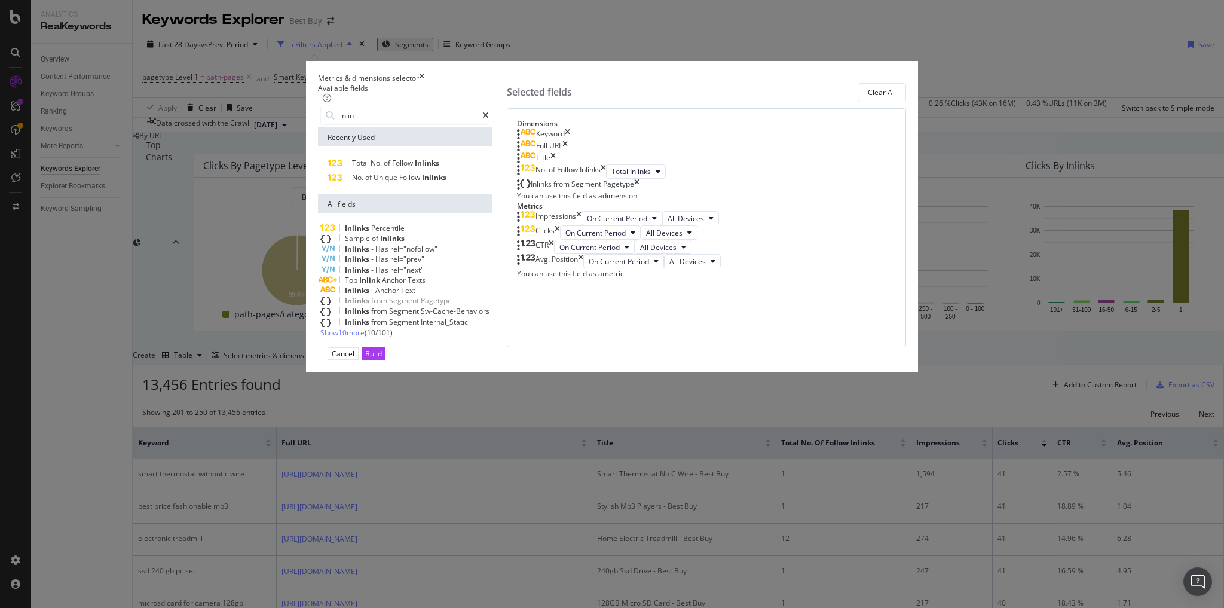
click at [851, 360] on div "Cancel Build" at bounding box center [612, 353] width 588 height 13
click at [382, 359] on div "Build" at bounding box center [373, 353] width 17 height 10
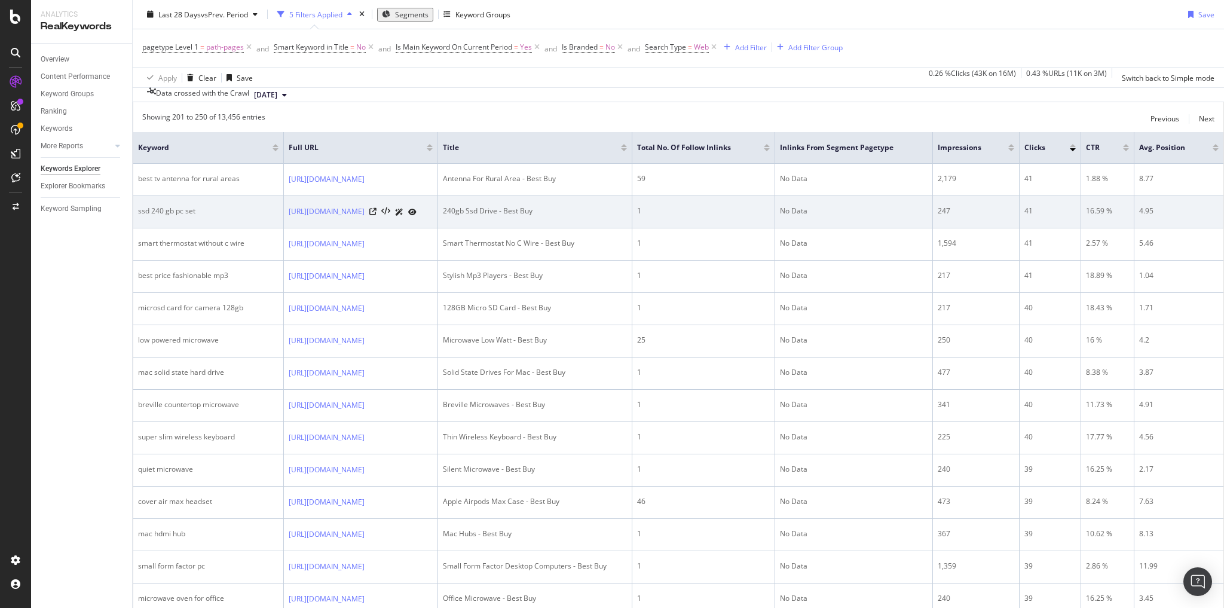
scroll to position [191, 0]
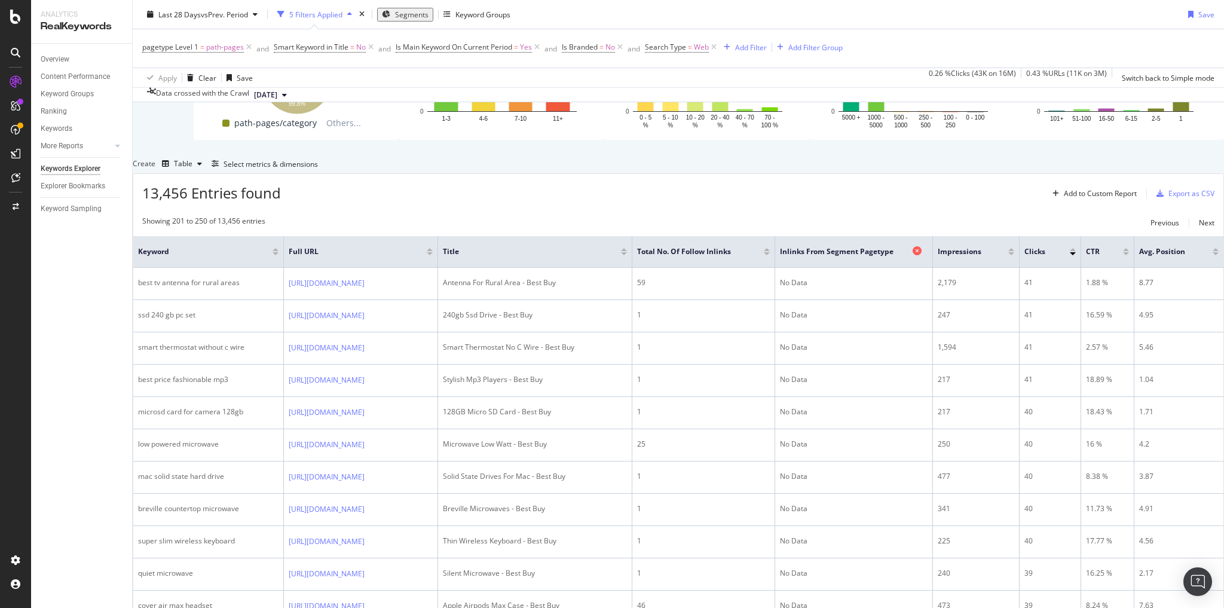
click at [910, 257] on span "Inlinks from Segment Pagetype" at bounding box center [845, 251] width 130 height 11
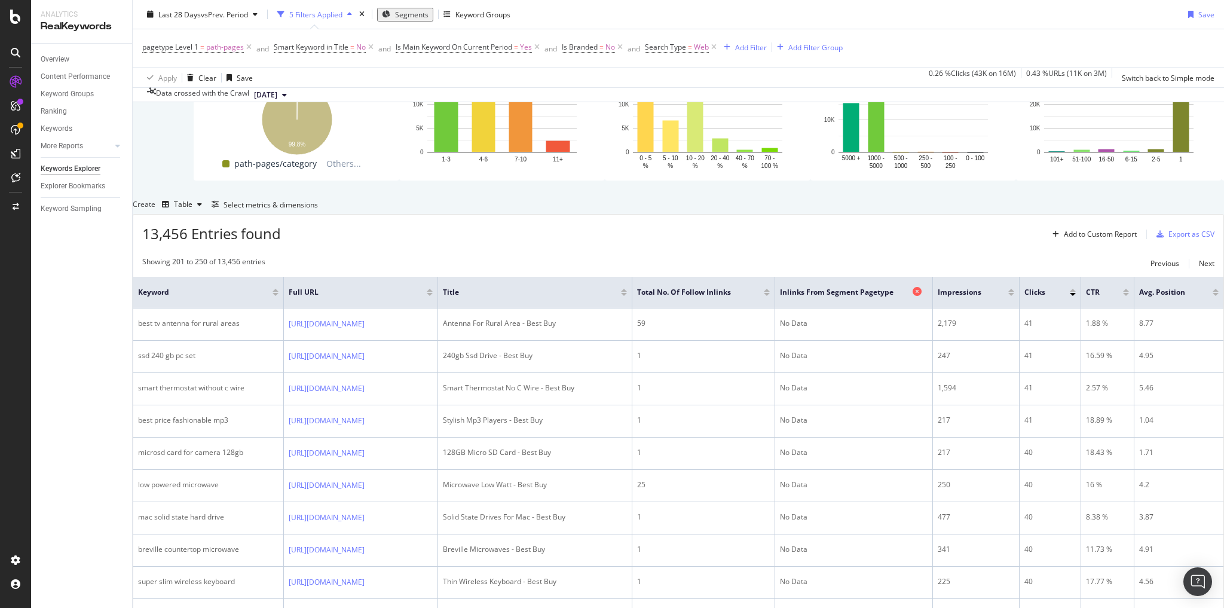
scroll to position [96, 0]
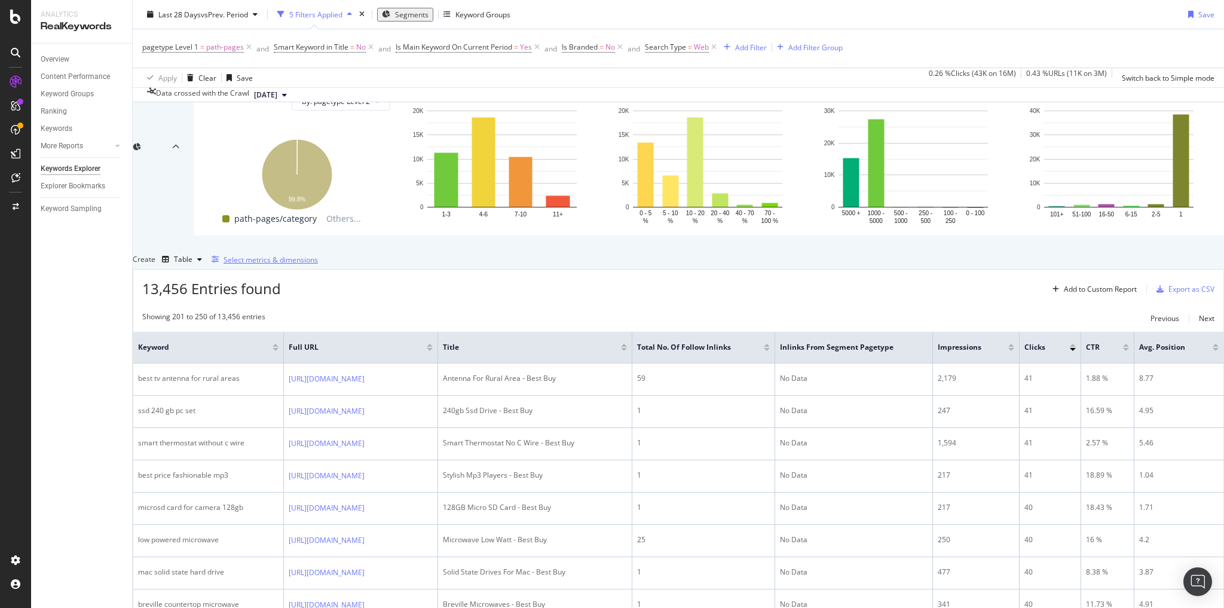
click at [318, 265] on div "Select metrics & dimensions" at bounding box center [270, 260] width 94 height 10
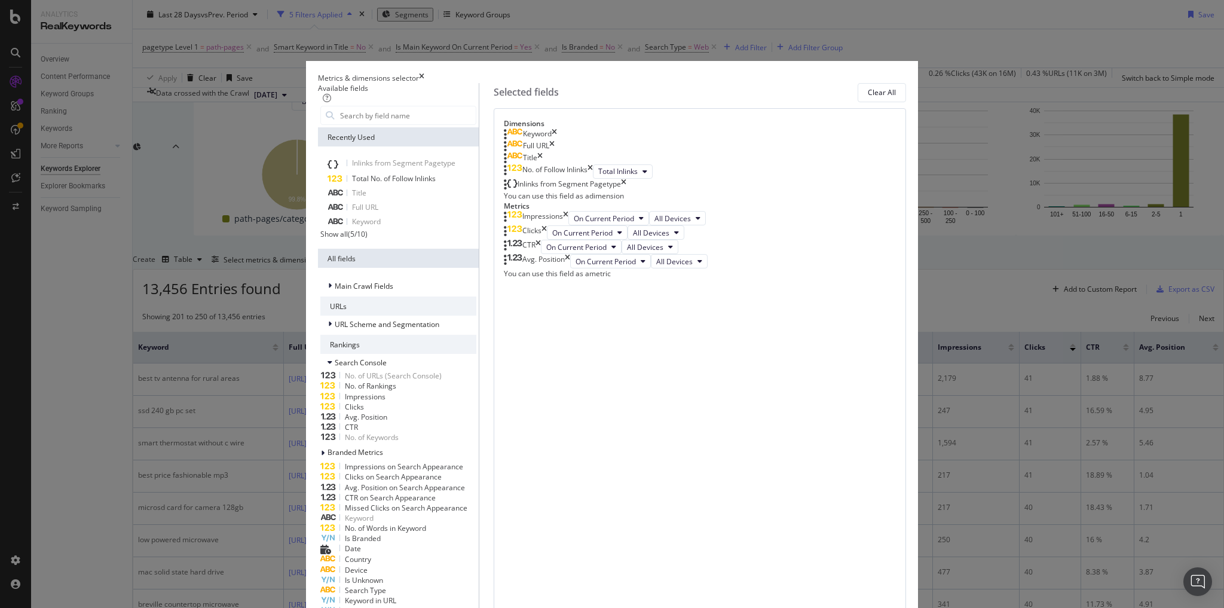
click at [517, 188] on icon "modal" at bounding box center [512, 184] width 11 height 10
click at [507, 191] on icon "modal" at bounding box center [505, 185] width 3 height 12
click at [621, 191] on div "Inlinks from Segment Pagetype" at bounding box center [568, 185] width 103 height 12
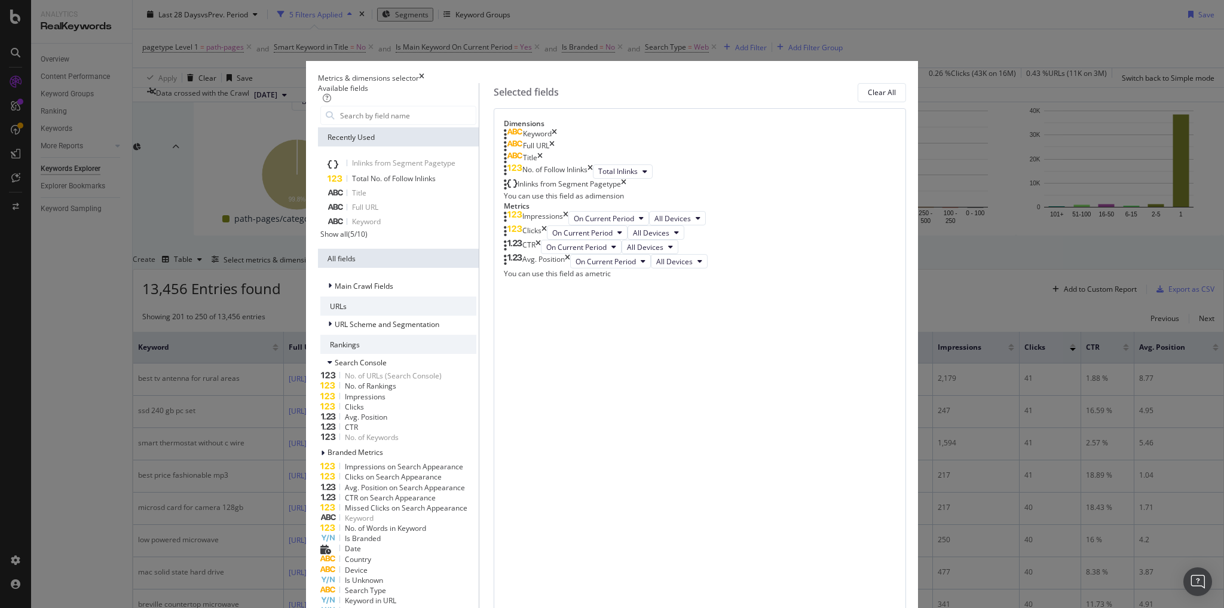
click at [621, 191] on div "Inlinks from Segment Pagetype" at bounding box center [568, 185] width 103 height 12
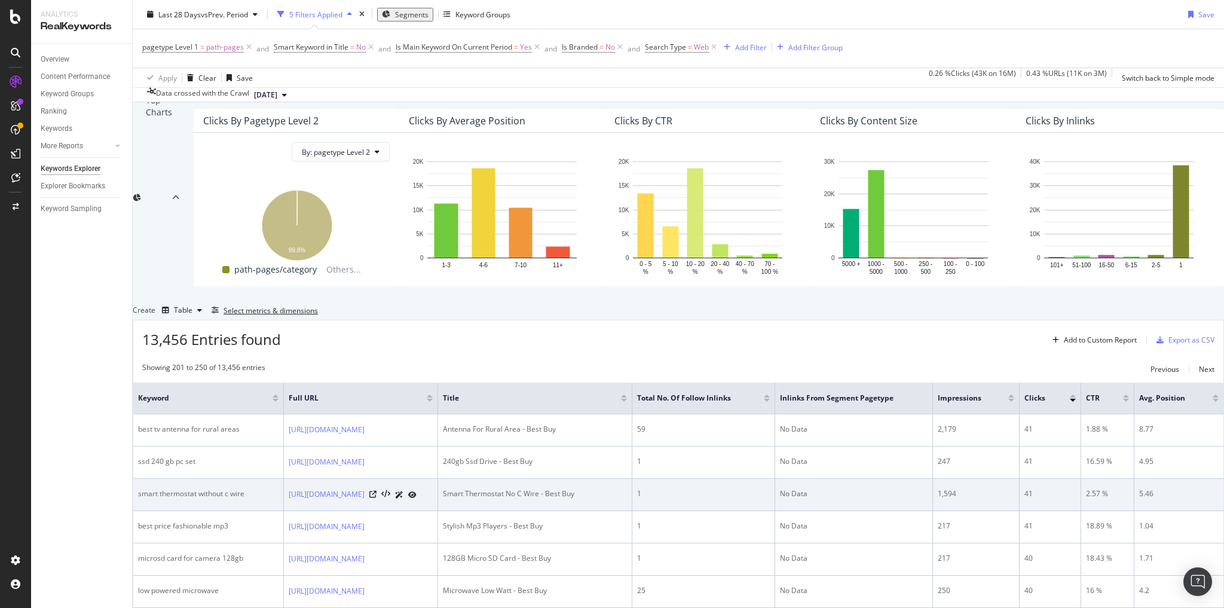
scroll to position [143, 0]
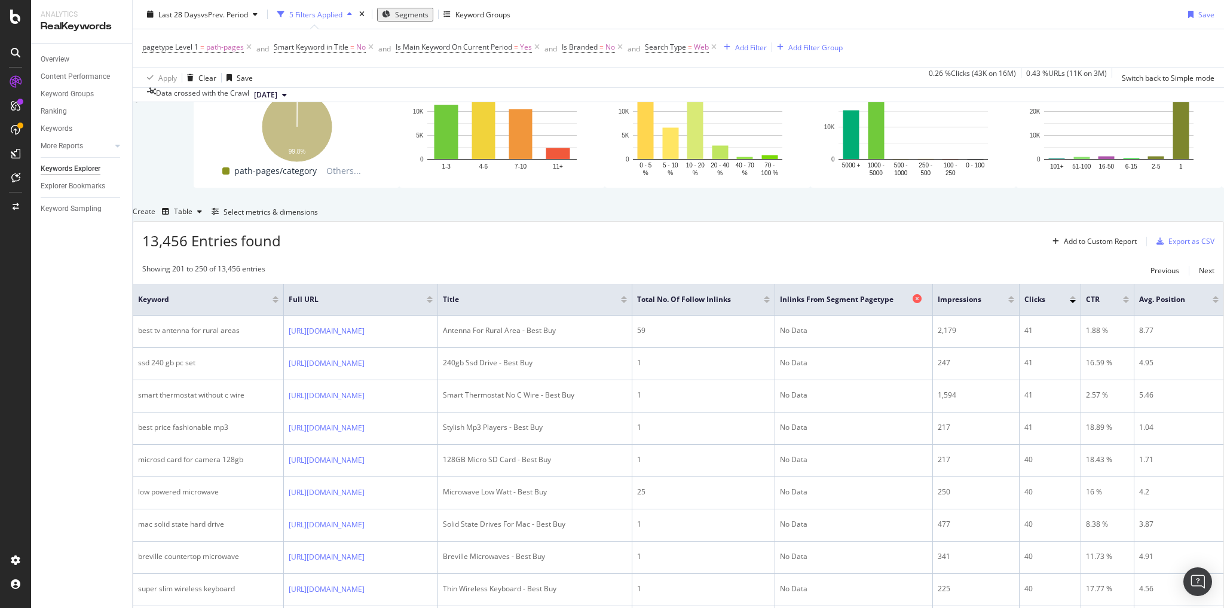
click at [921, 303] on icon at bounding box center [916, 298] width 9 height 9
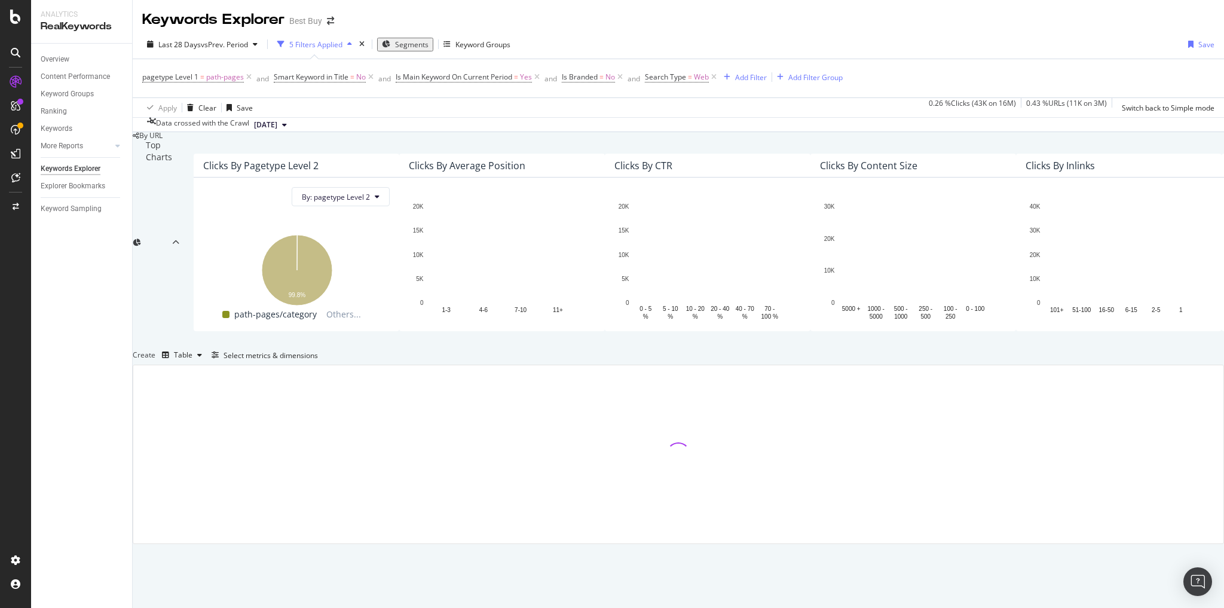
scroll to position [68, 0]
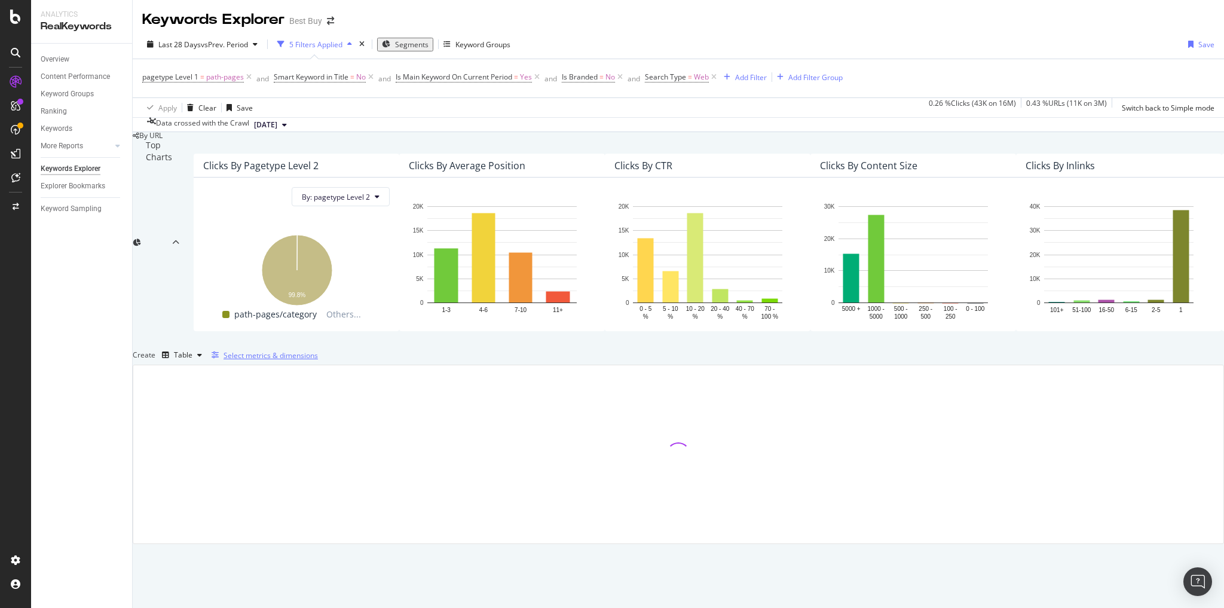
click at [318, 360] on div "Select metrics & dimensions" at bounding box center [270, 355] width 94 height 10
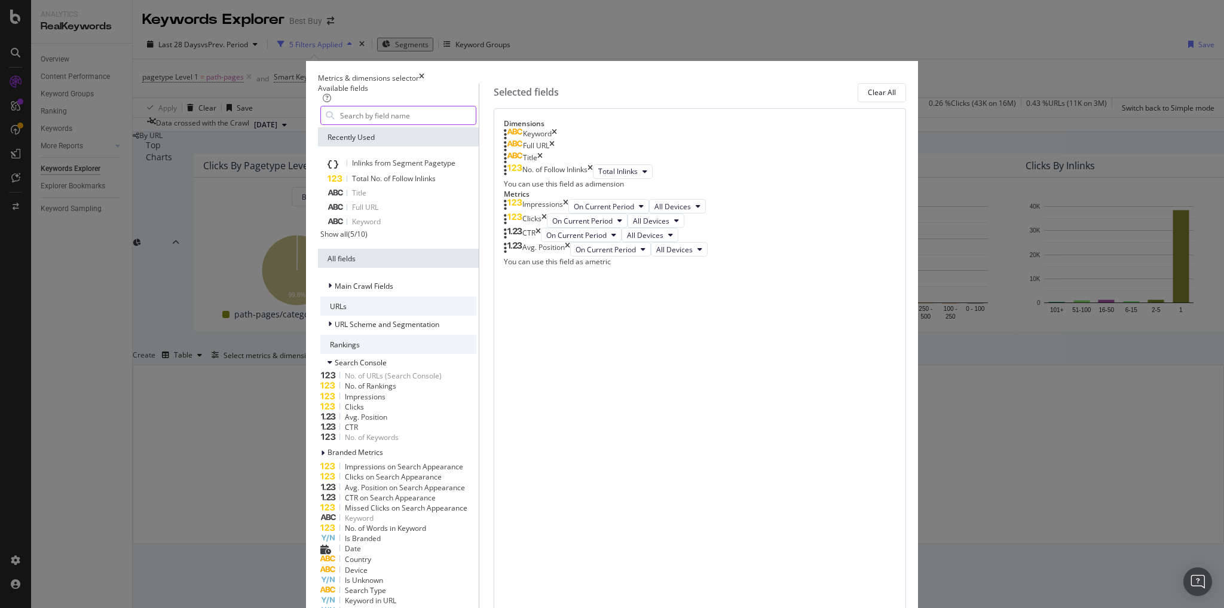
click at [451, 124] on input "modal" at bounding box center [407, 115] width 137 height 18
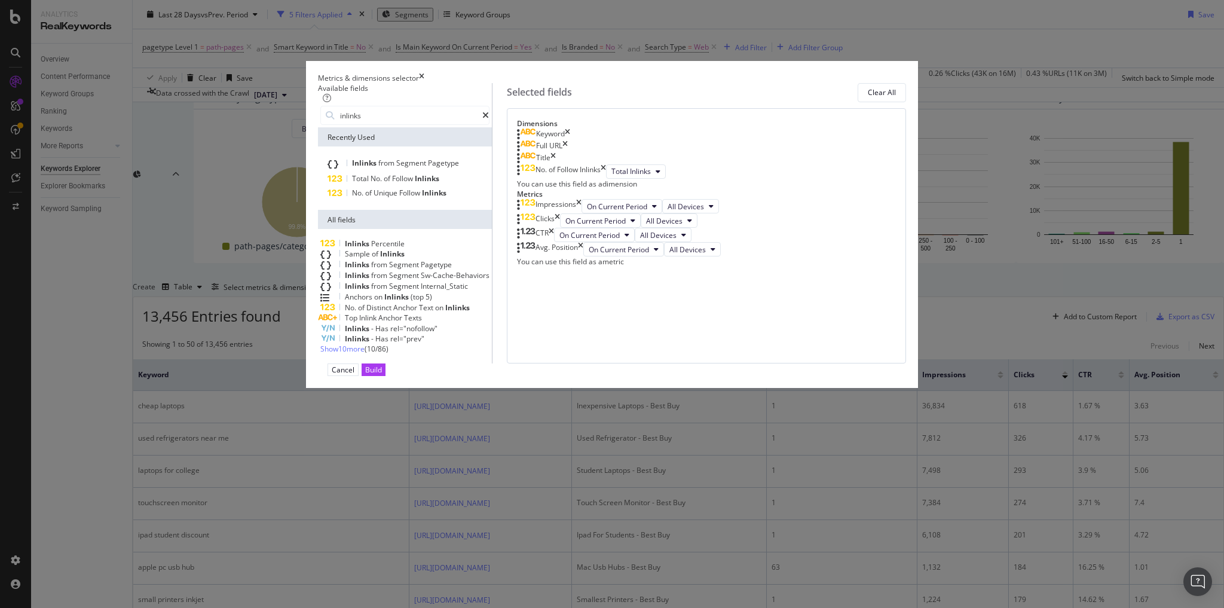
type input "inlinks"
click at [365, 354] on span "Show 10 more" at bounding box center [342, 349] width 44 height 10
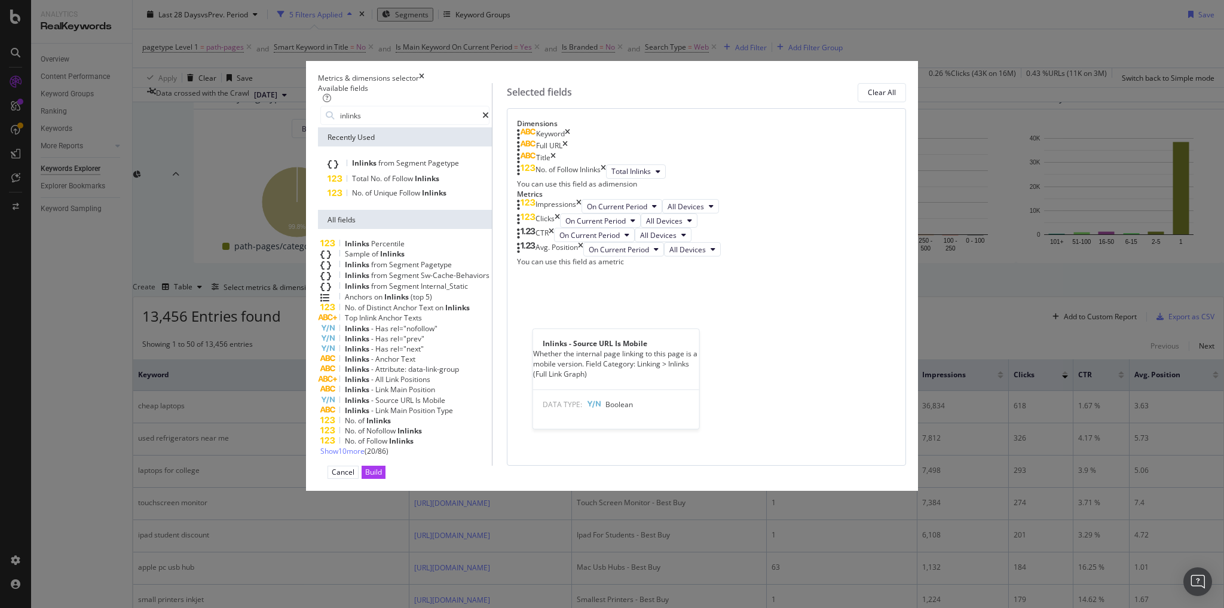
scroll to position [106, 0]
click at [365, 456] on span "Show 10 more" at bounding box center [342, 451] width 44 height 10
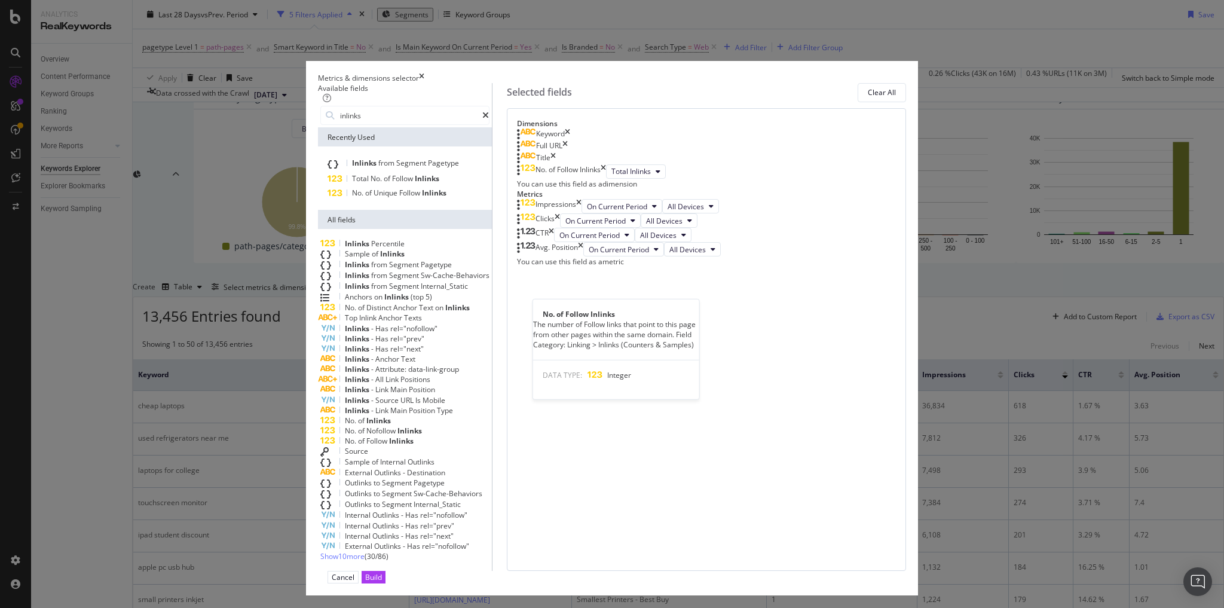
scroll to position [255, 0]
click at [445, 467] on span "Destination" at bounding box center [426, 472] width 38 height 10
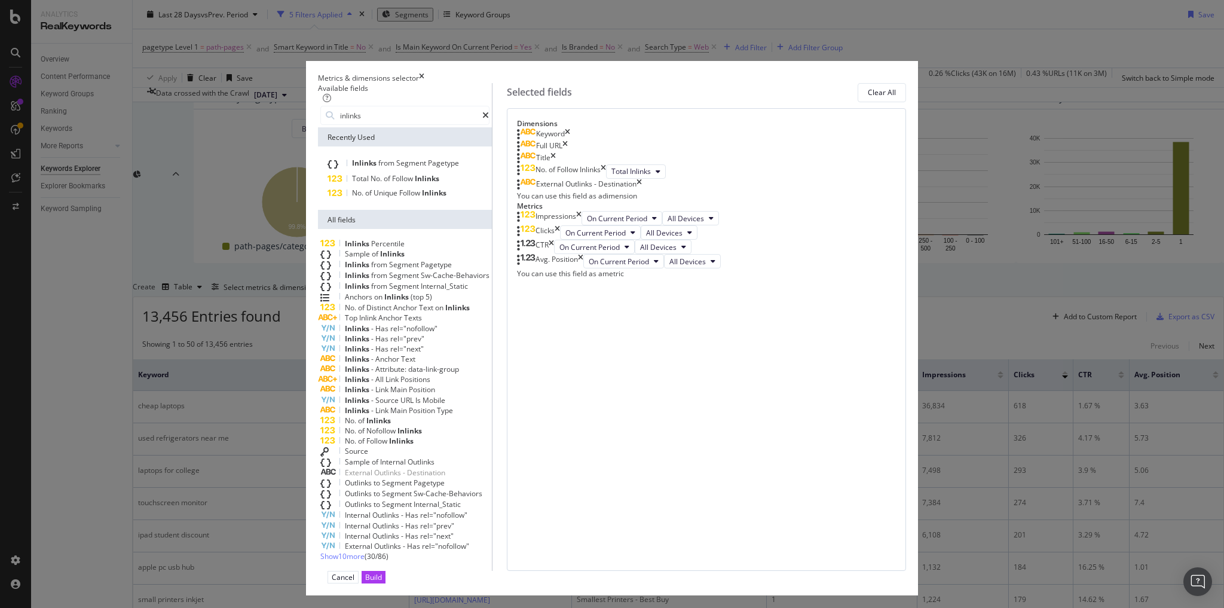
click at [382, 572] on div "Build" at bounding box center [373, 577] width 17 height 10
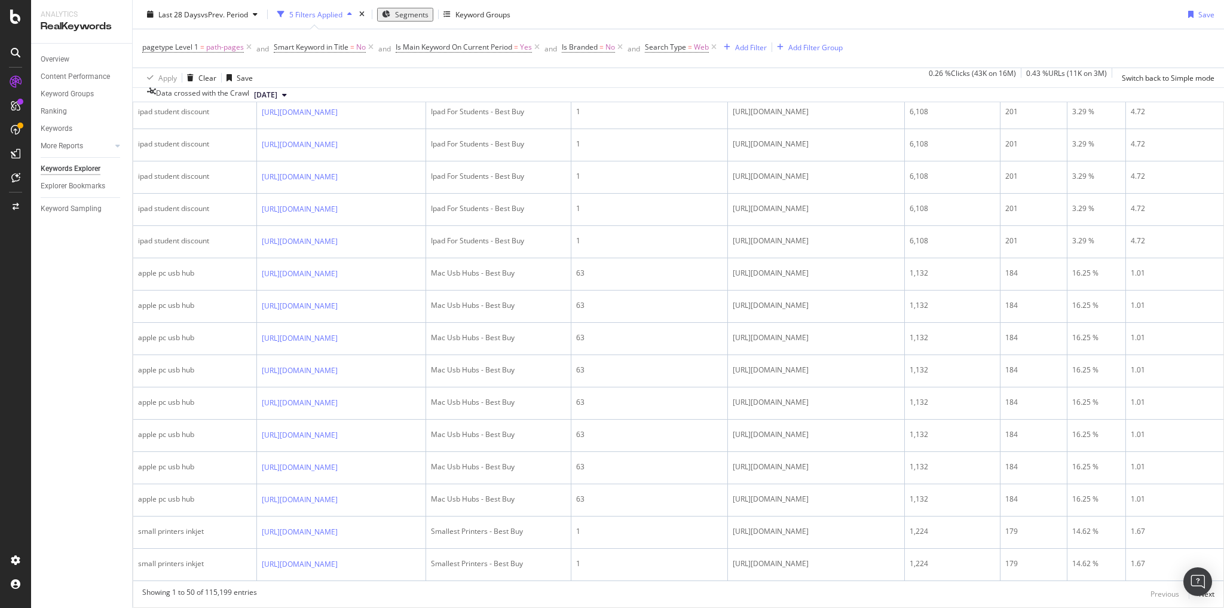
scroll to position [1608, 0]
click at [1199, 589] on div "Next" at bounding box center [1207, 594] width 16 height 10
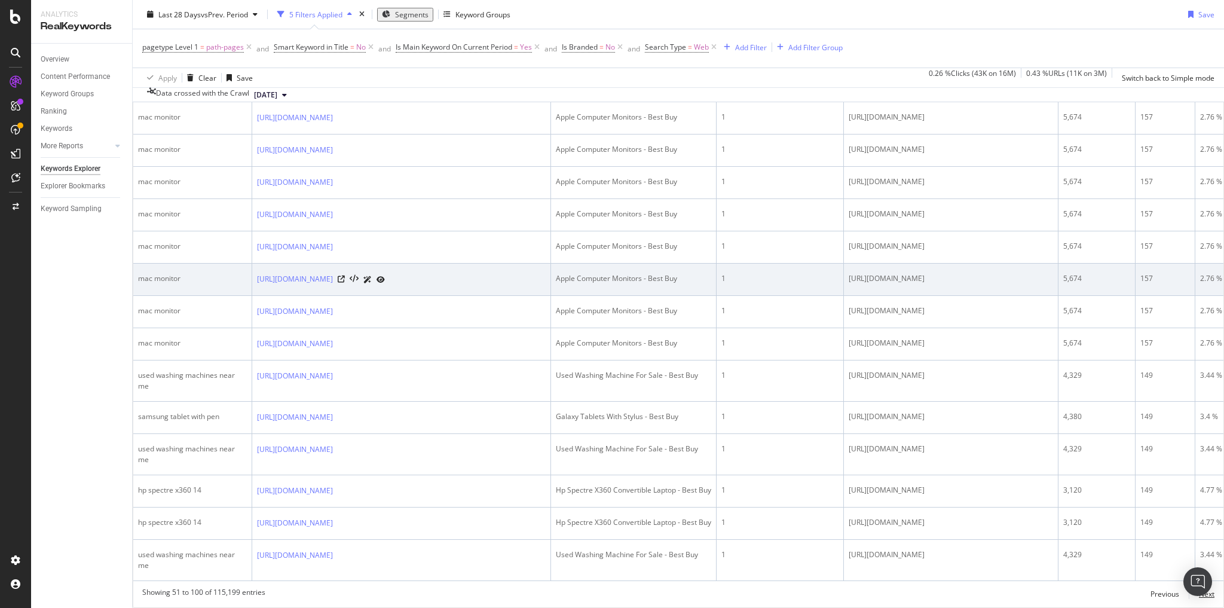
scroll to position [1675, 0]
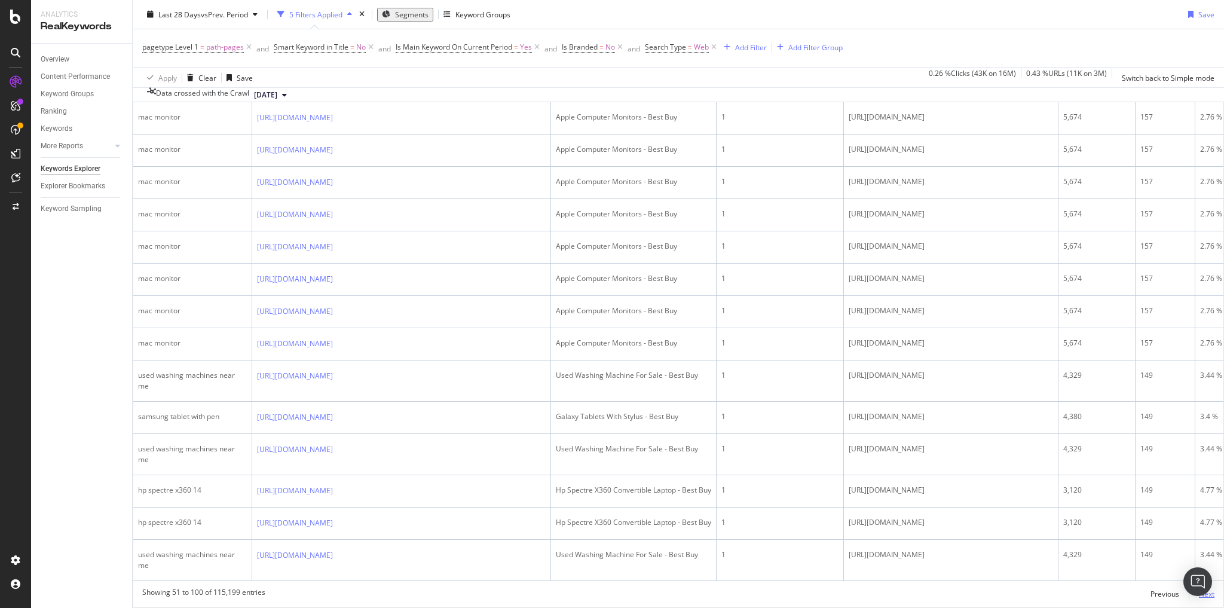
click at [1199, 589] on div "Next" at bounding box center [1207, 594] width 16 height 10
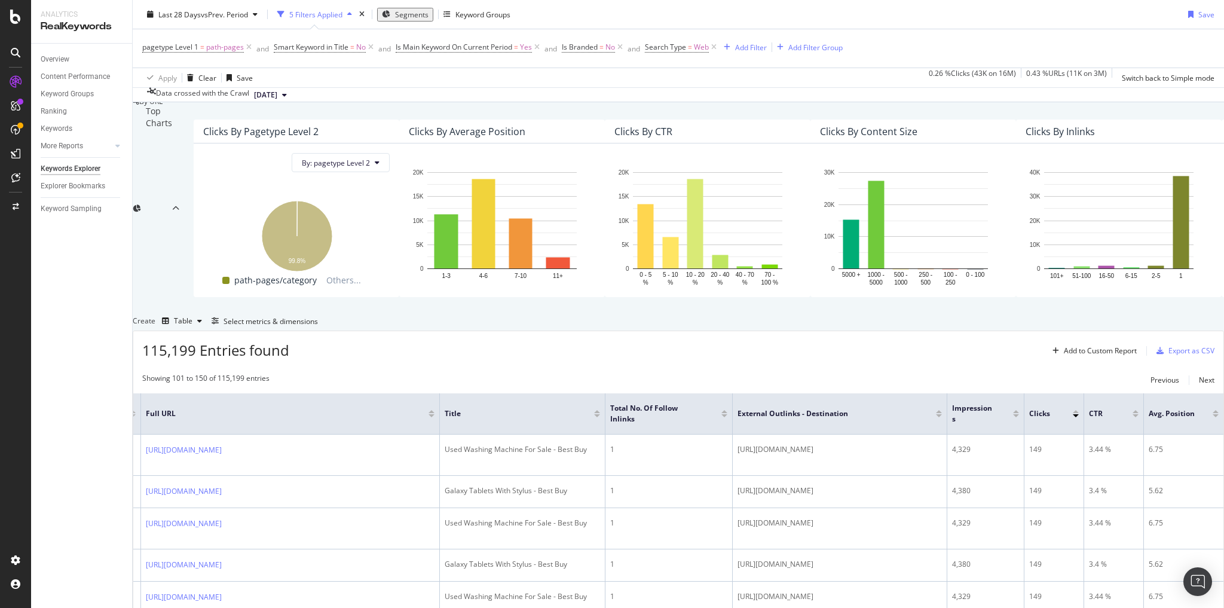
scroll to position [191, 0]
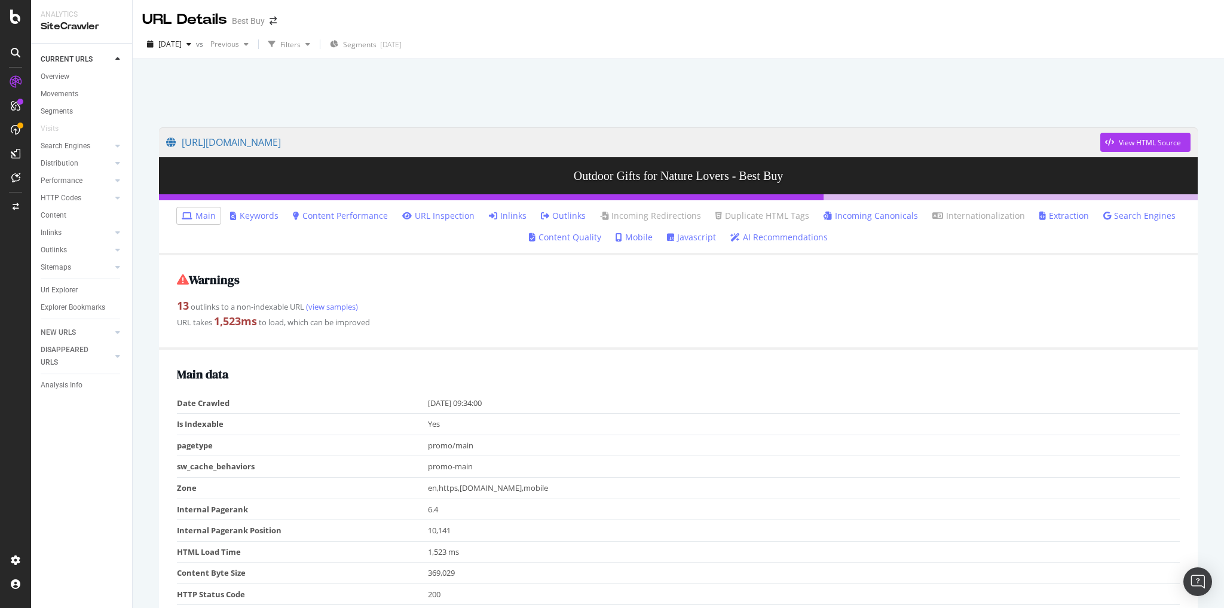
click at [504, 212] on link "Inlinks" at bounding box center [508, 216] width 38 height 12
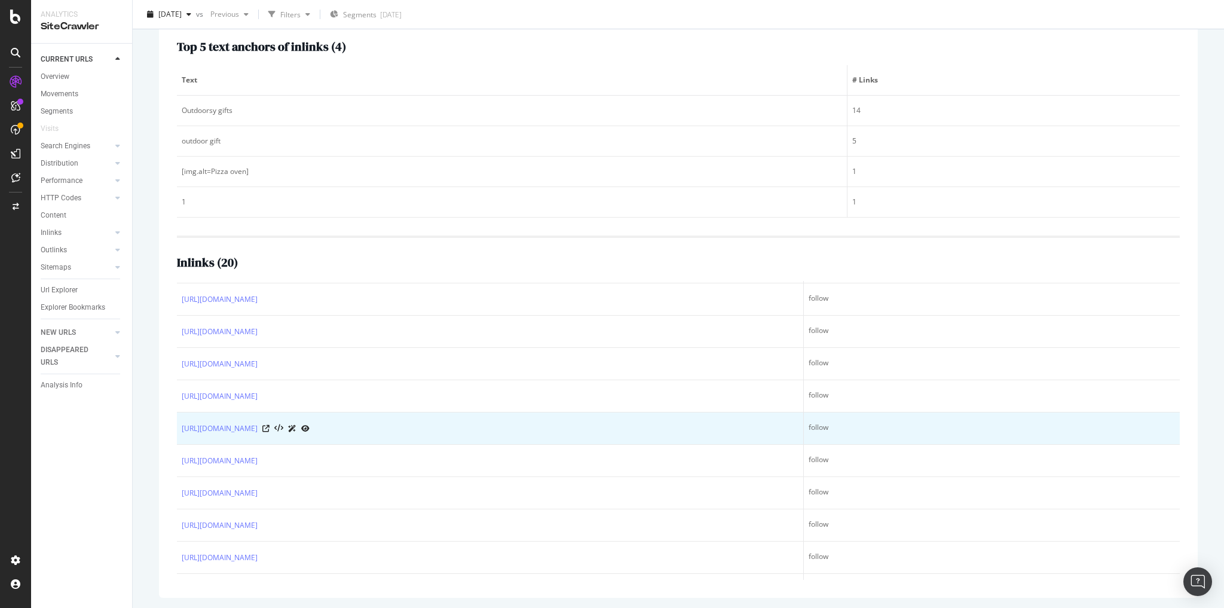
scroll to position [239, 0]
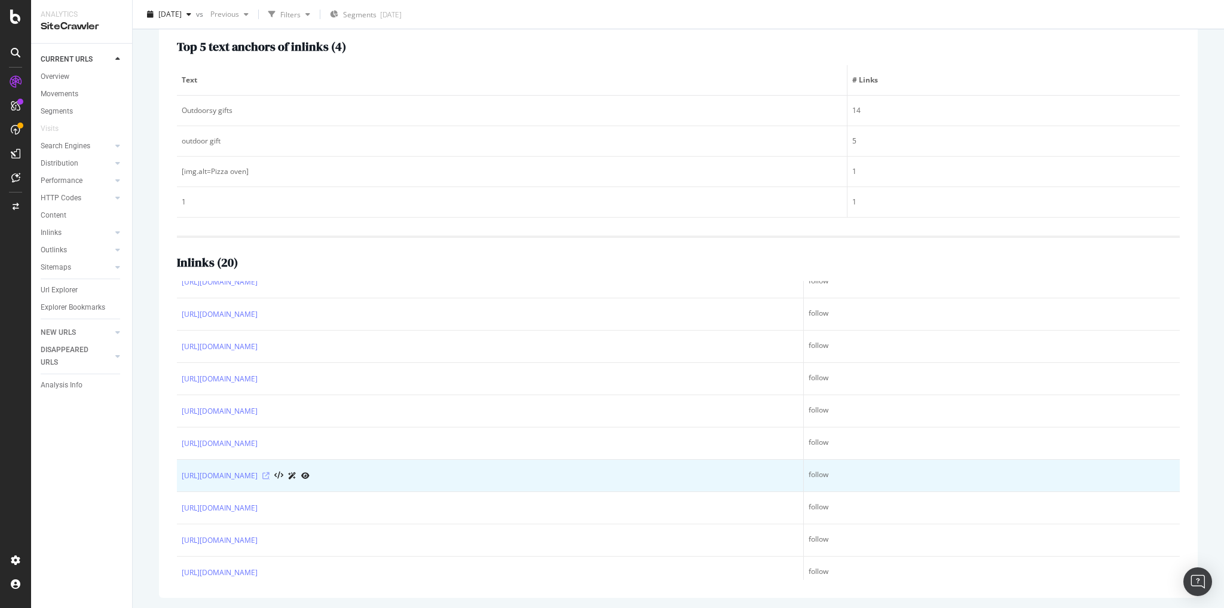
click at [269, 472] on icon at bounding box center [265, 475] width 7 height 7
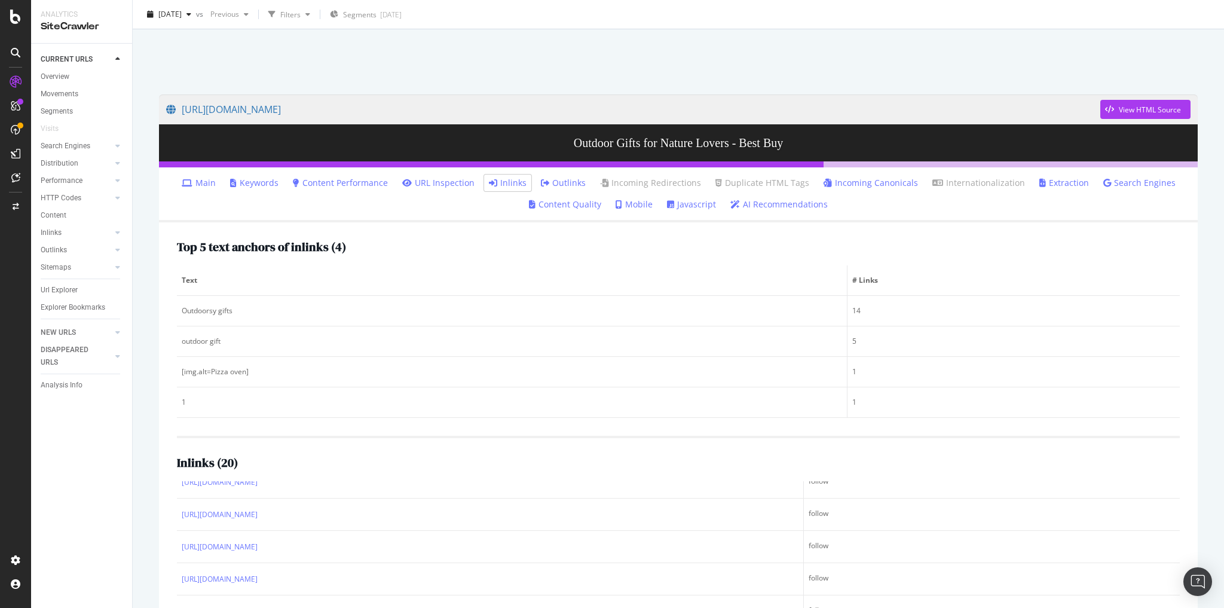
scroll to position [48, 0]
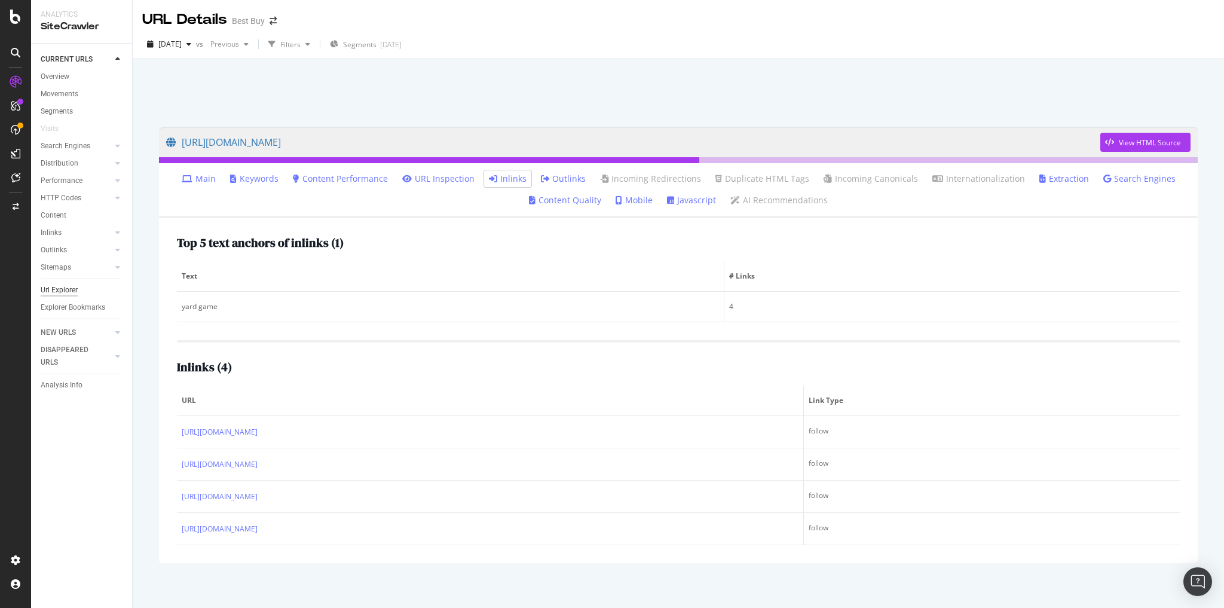
click at [68, 292] on div "Url Explorer" at bounding box center [59, 290] width 37 height 13
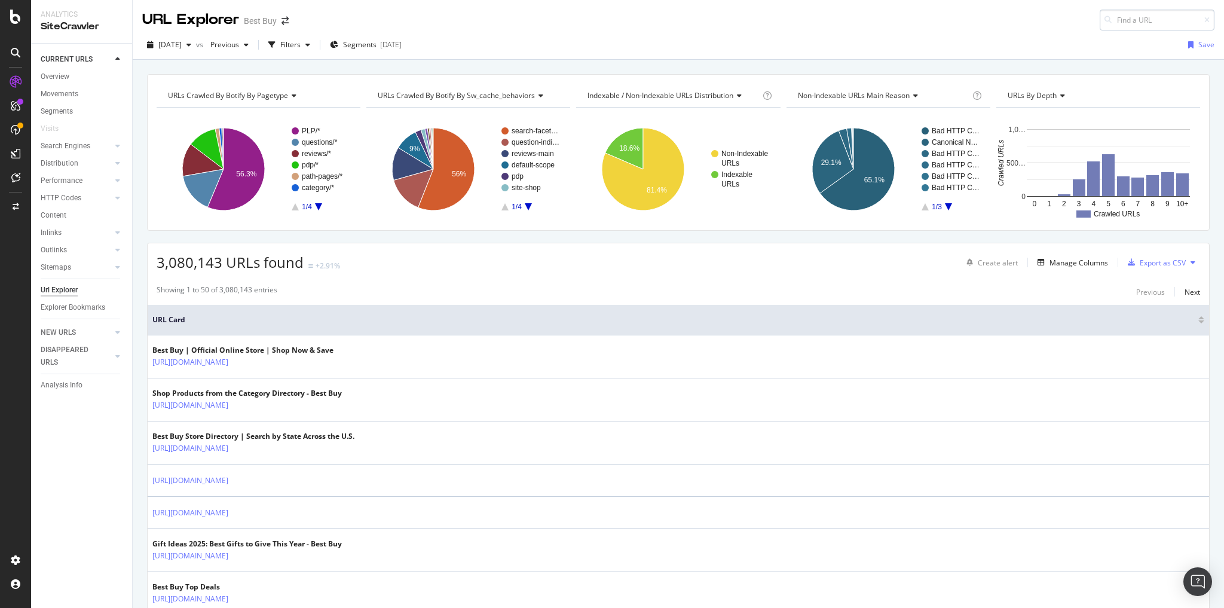
click at [1114, 22] on input at bounding box center [1157, 20] width 115 height 21
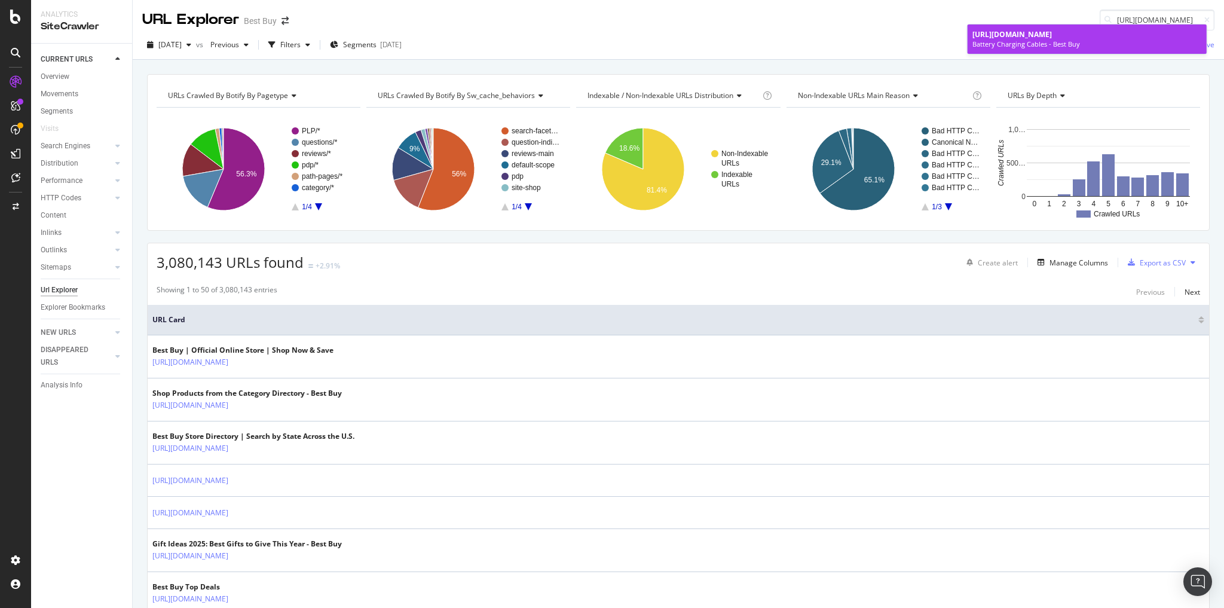
type input "[URL][DOMAIN_NAME]"
click at [1044, 41] on div "Battery Charging Cables - Best Buy" at bounding box center [1086, 44] width 229 height 10
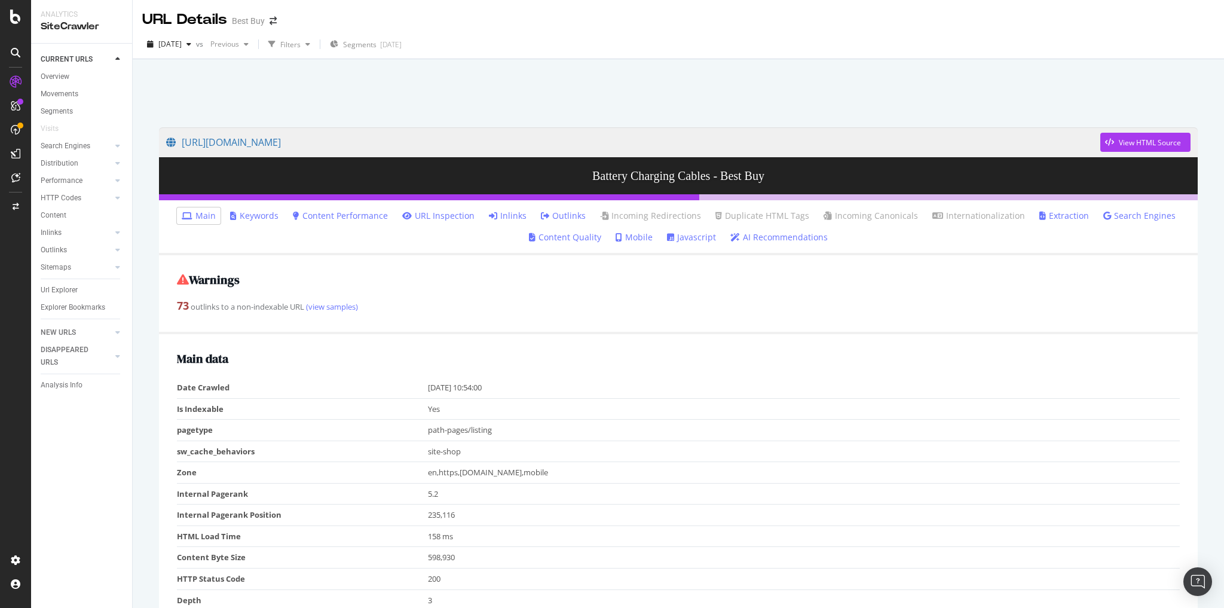
click at [522, 215] on link "Inlinks" at bounding box center [508, 216] width 38 height 12
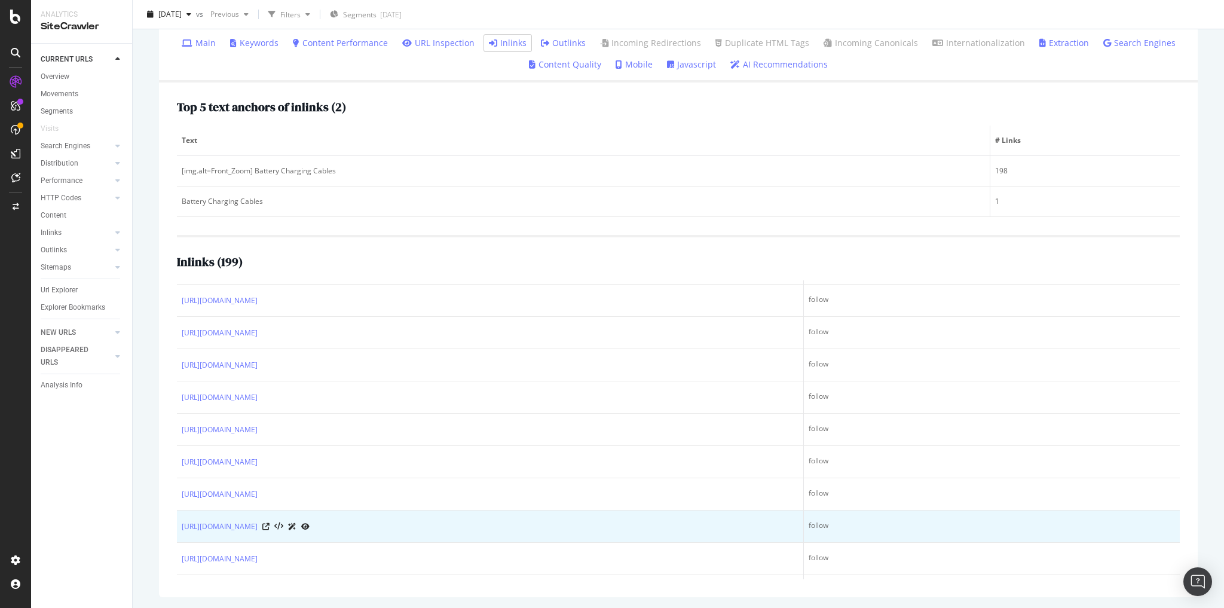
scroll to position [4159, 0]
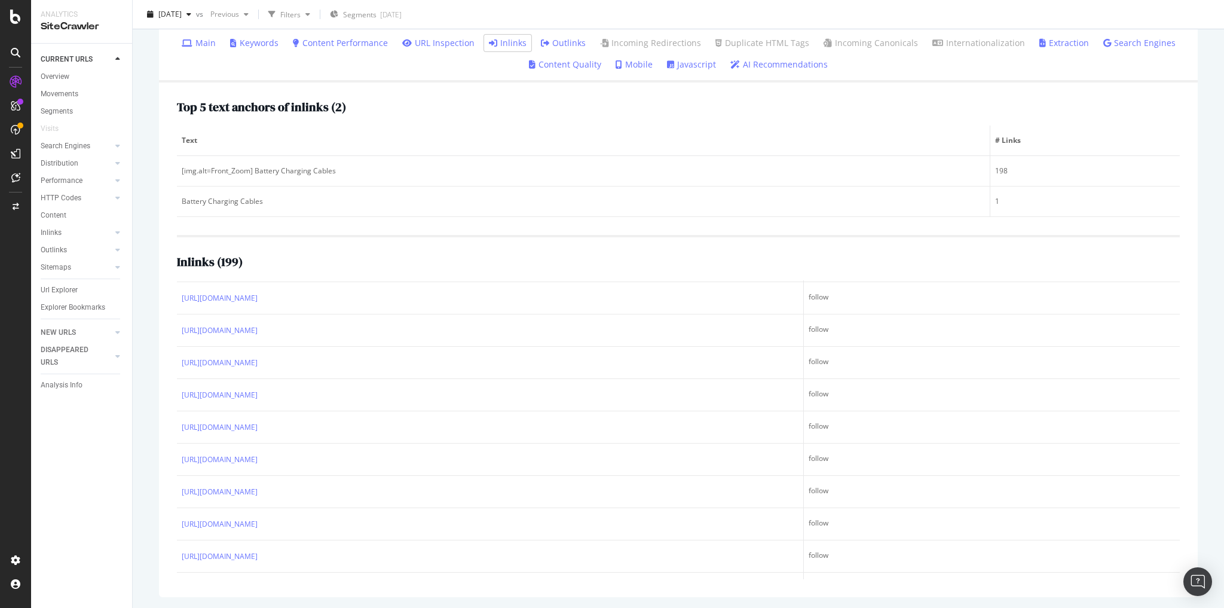
drag, startPoint x: 69, startPoint y: 288, endPoint x: 470, endPoint y: 243, distance: 402.9
click at [69, 288] on div "Url Explorer" at bounding box center [59, 290] width 37 height 13
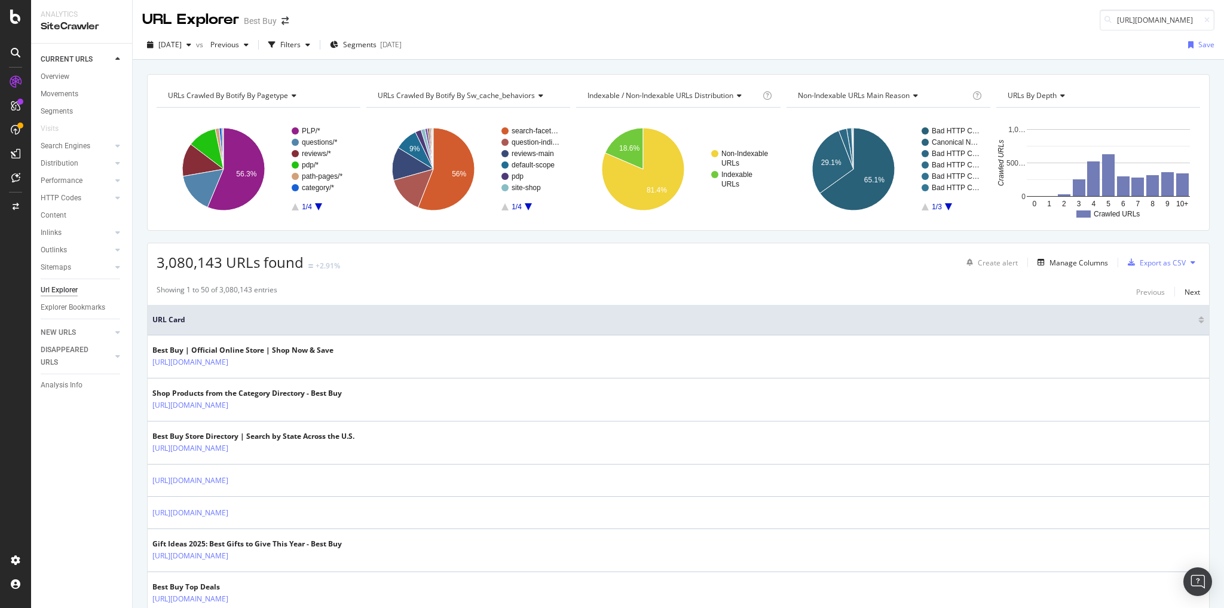
scroll to position [0, 280]
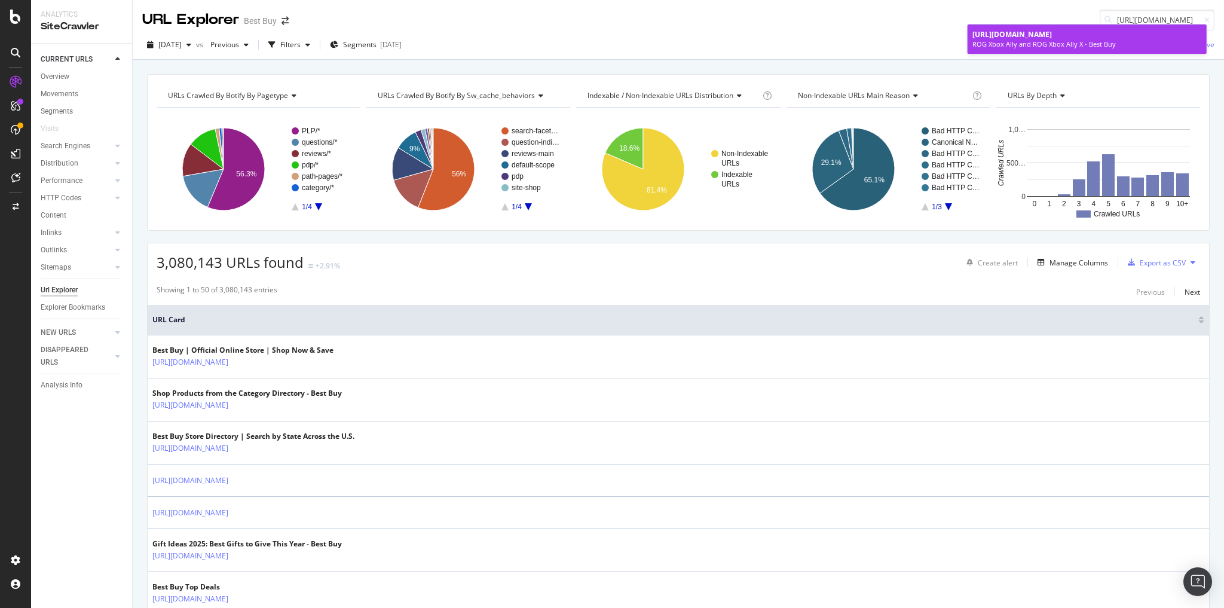
type input "[URL][DOMAIN_NAME]"
click at [1052, 39] on span "[URL][DOMAIN_NAME]" at bounding box center [1011, 34] width 79 height 10
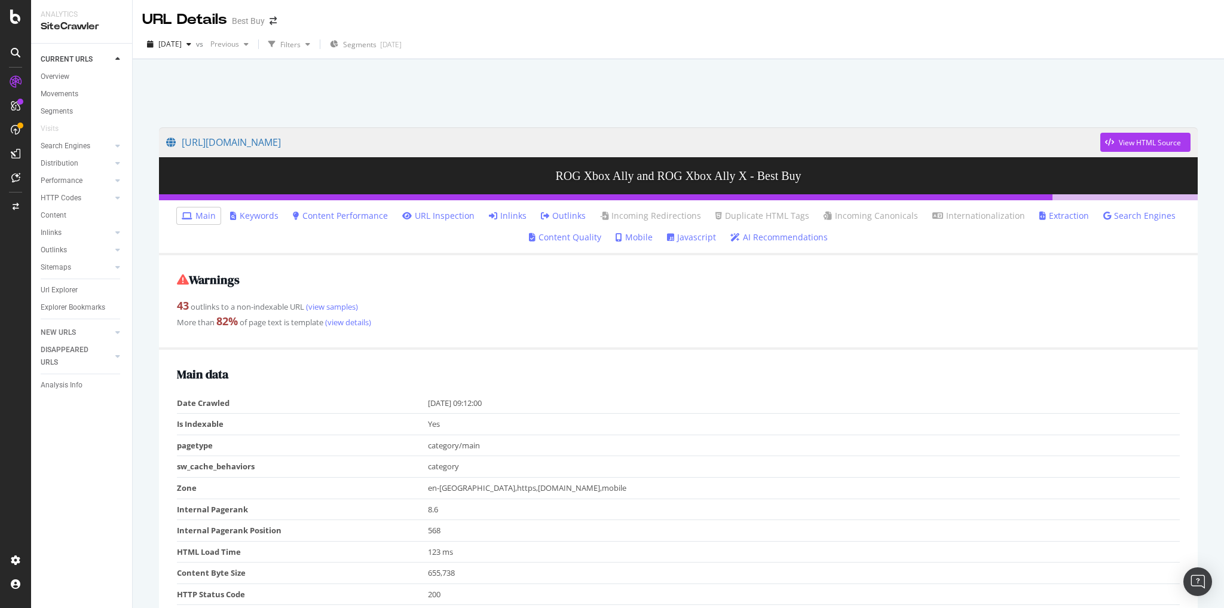
click at [522, 216] on link "Inlinks" at bounding box center [508, 216] width 38 height 12
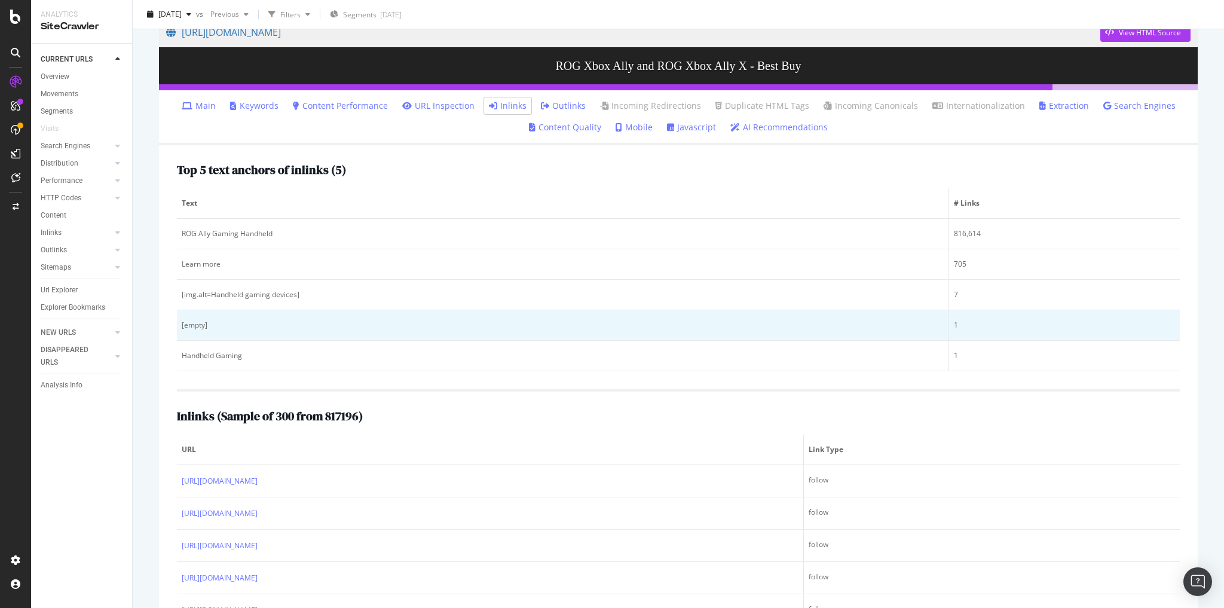
scroll to position [96, 0]
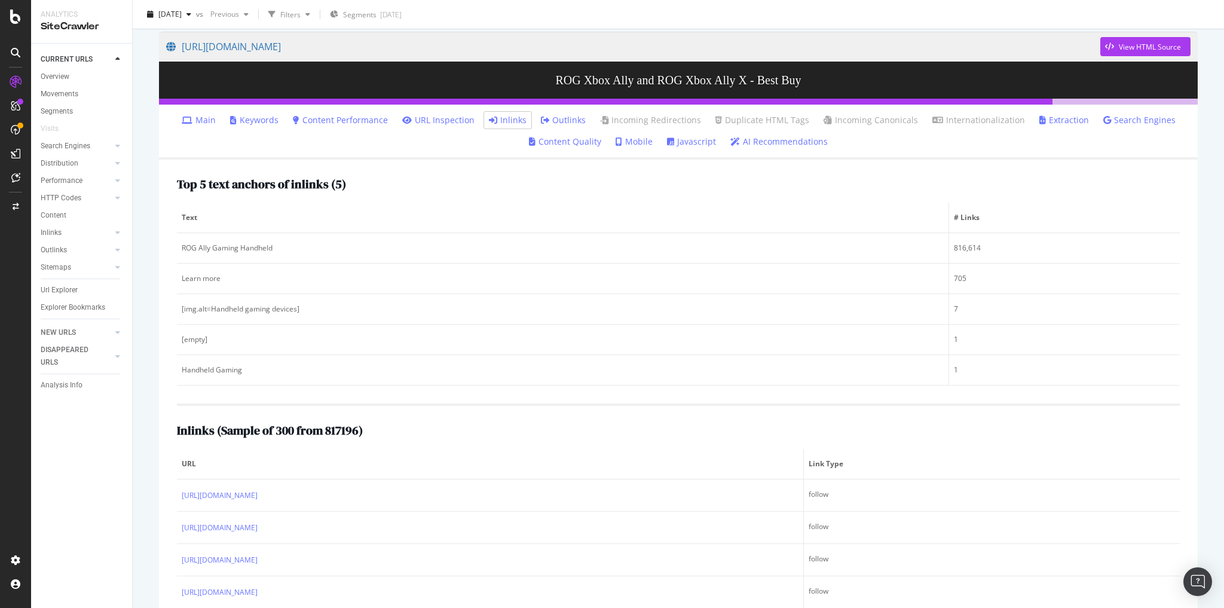
click at [259, 118] on link "Keywords" at bounding box center [254, 120] width 48 height 12
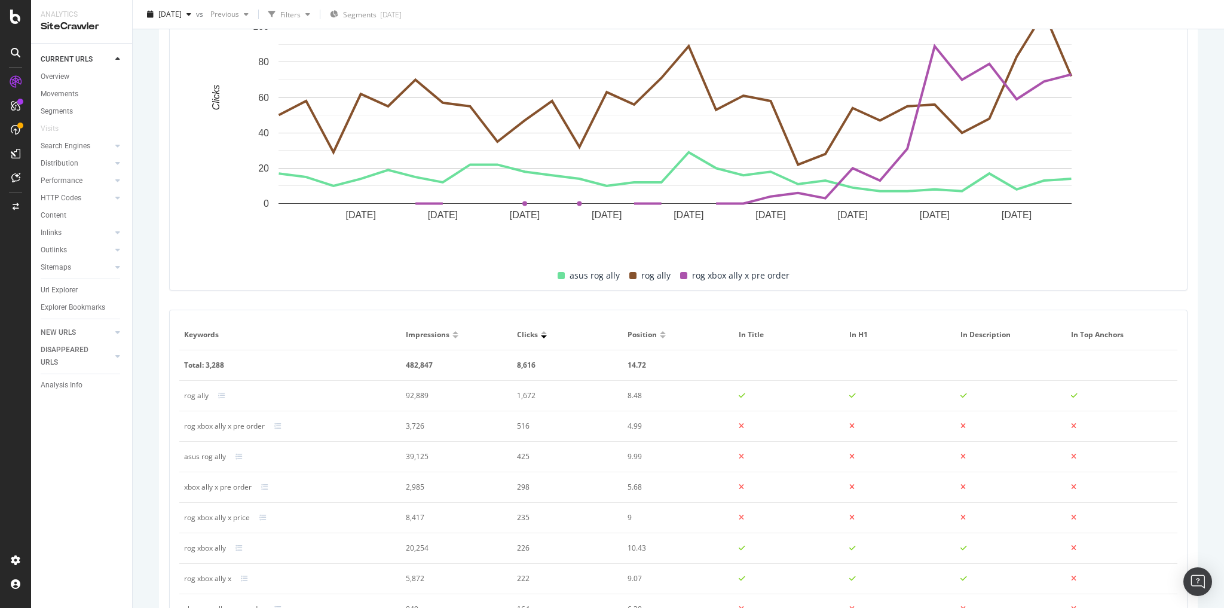
scroll to position [382, 0]
